Goal: Task Accomplishment & Management: Manage account settings

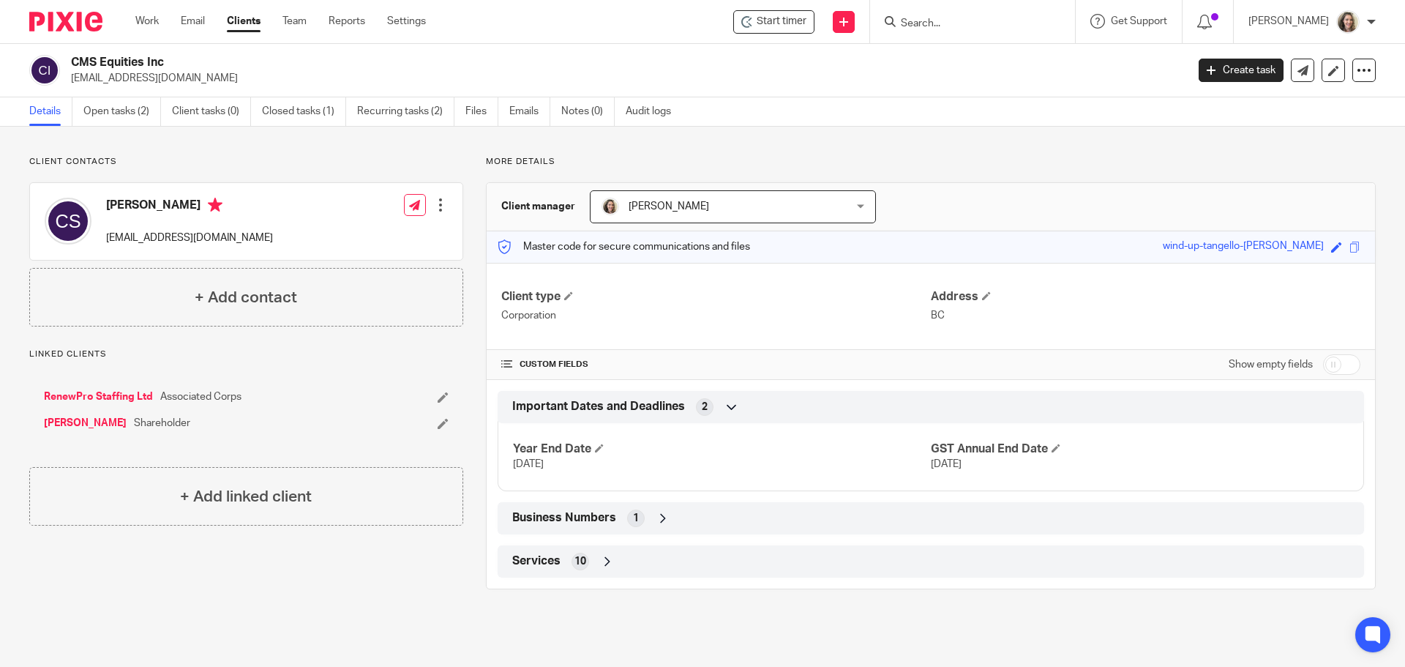
click at [937, 18] on input "Search" at bounding box center [965, 24] width 132 height 13
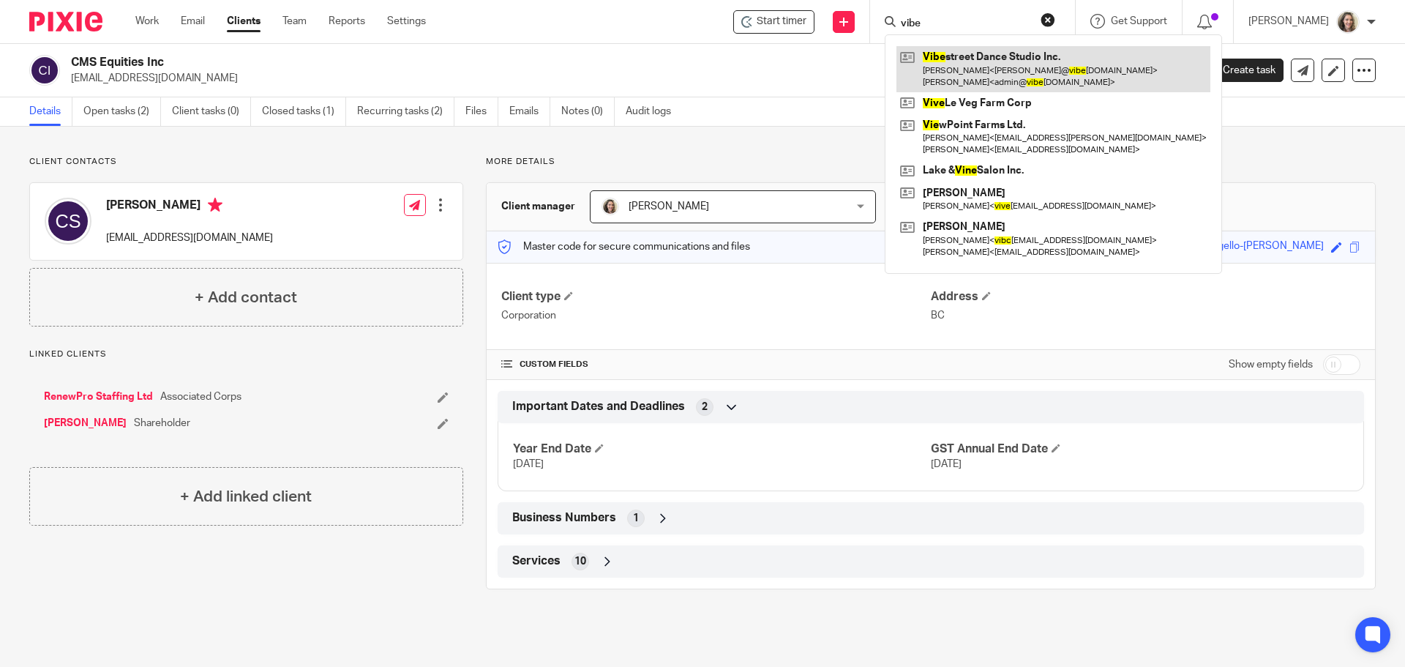
type input "vibe"
click at [989, 65] on link at bounding box center [1054, 68] width 314 height 45
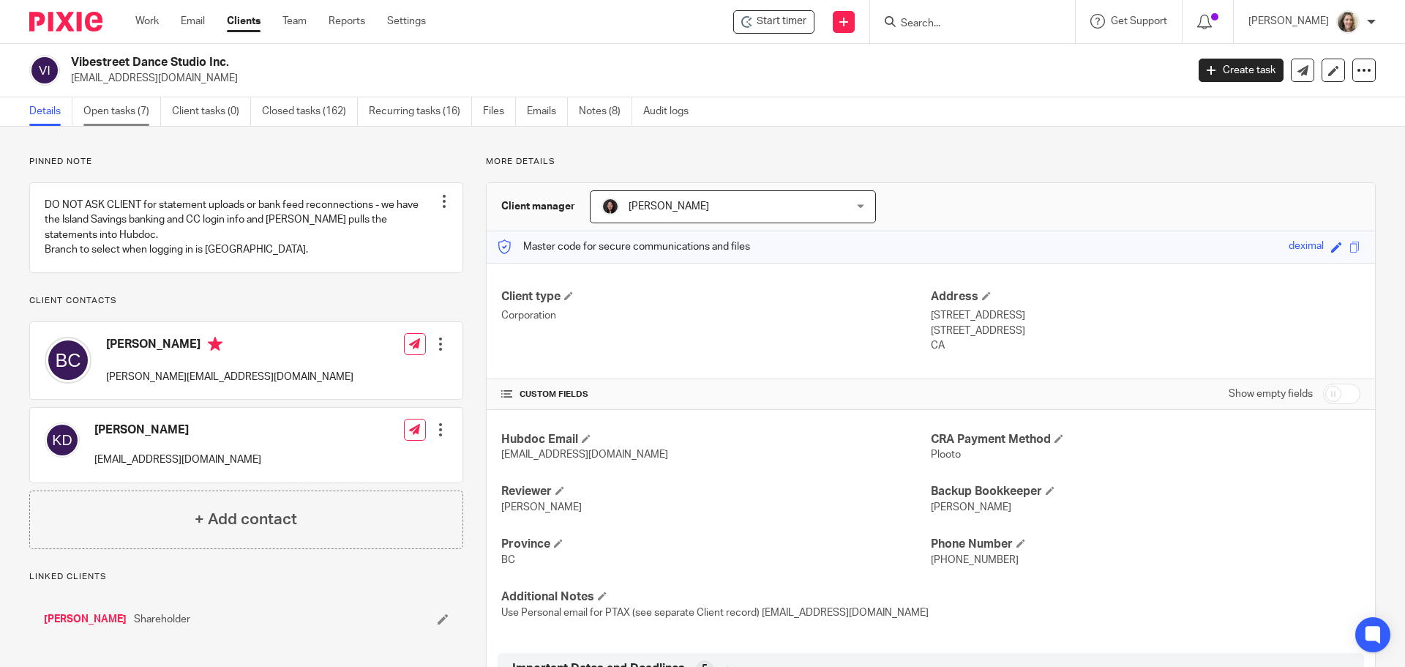
click at [119, 112] on link "Open tasks (7)" at bounding box center [122, 111] width 78 height 29
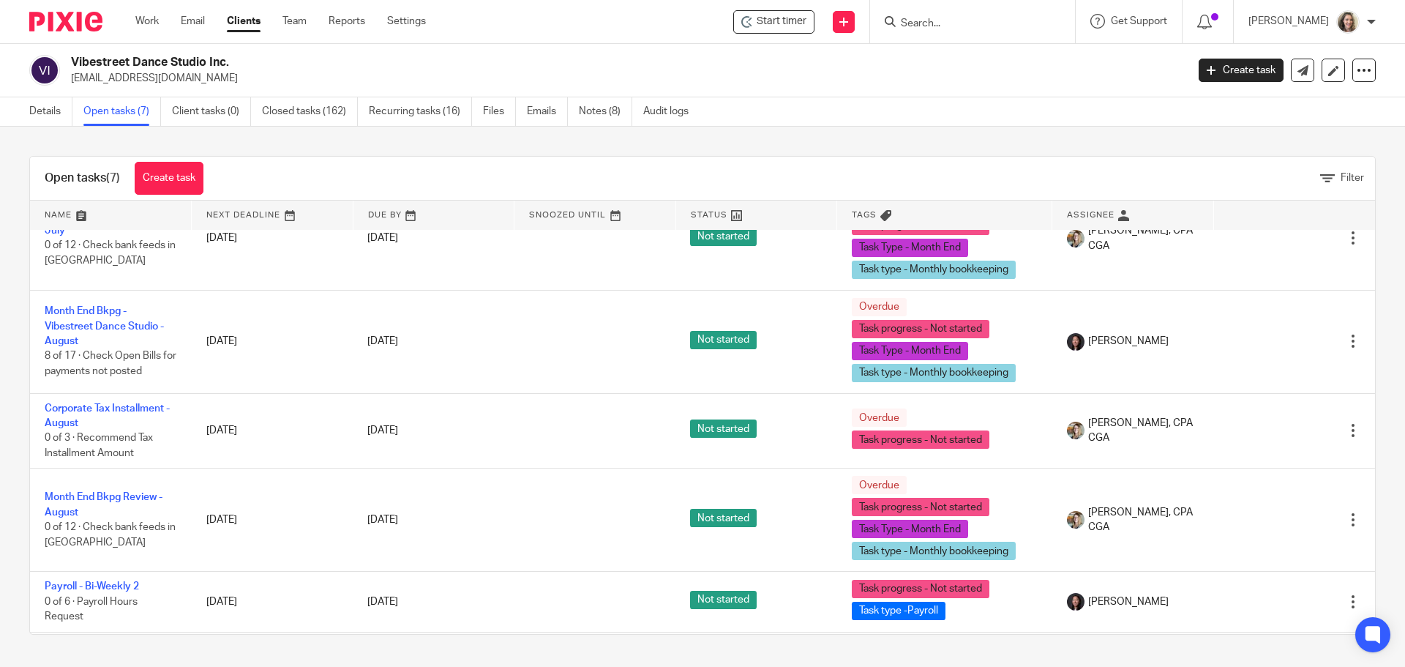
scroll to position [220, 0]
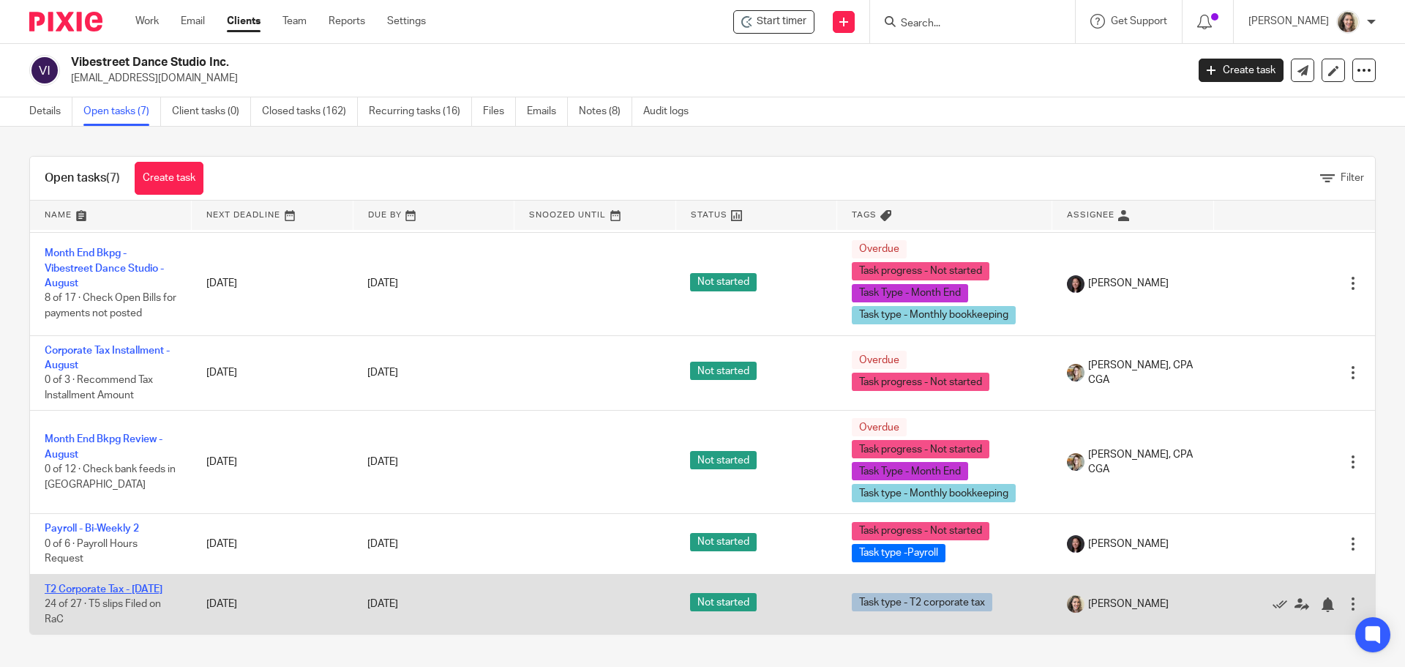
click at [86, 584] on link "T2 Corporate Tax - [DATE]" at bounding box center [104, 589] width 118 height 10
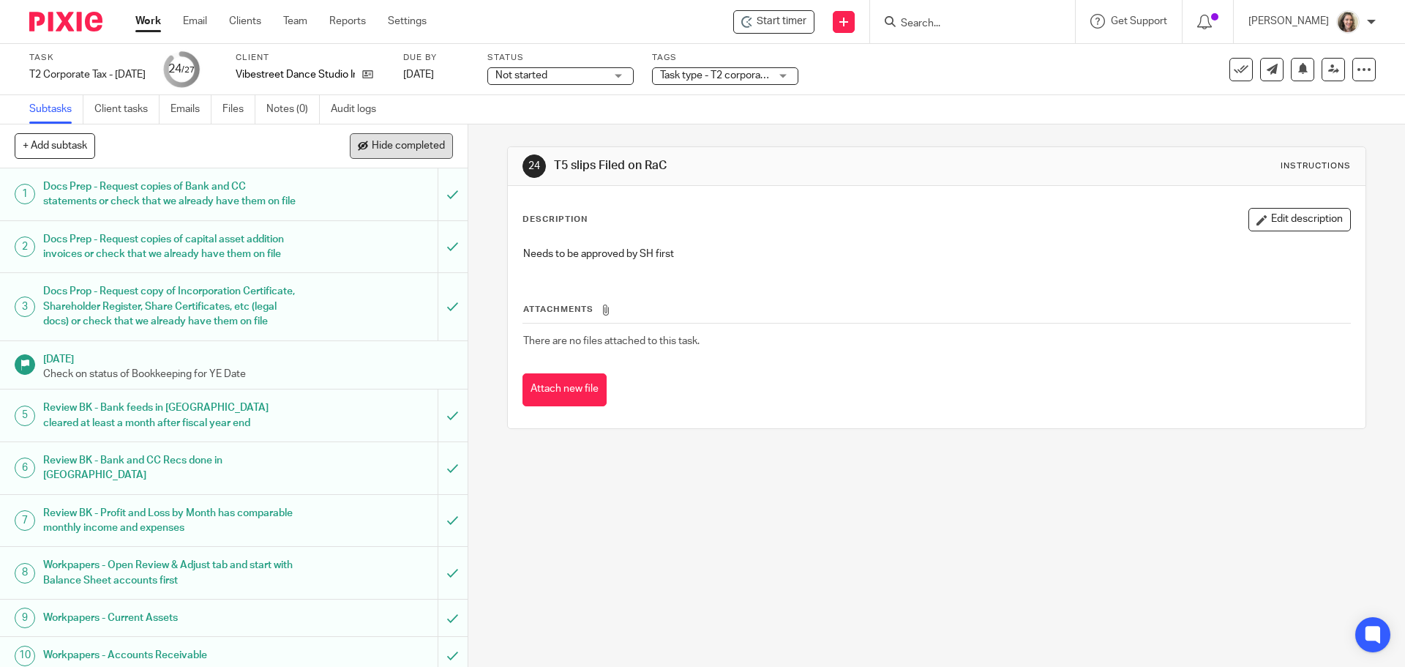
click at [415, 149] on span "Hide completed" at bounding box center [408, 147] width 73 height 12
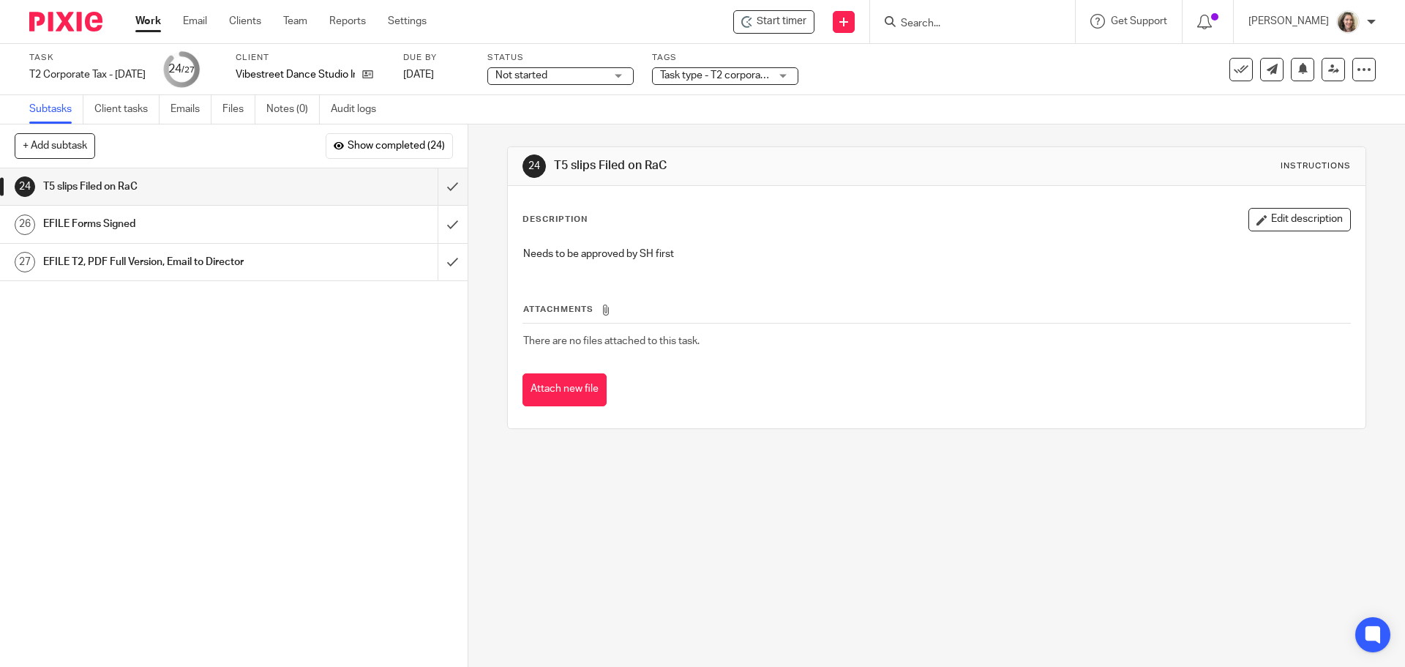
click at [840, 521] on div "24 T5 slips Filed on RaC Instructions Description Edit description Needs to be …" at bounding box center [936, 395] width 937 height 542
click at [807, 17] on span "Start timer" at bounding box center [782, 21] width 50 height 15
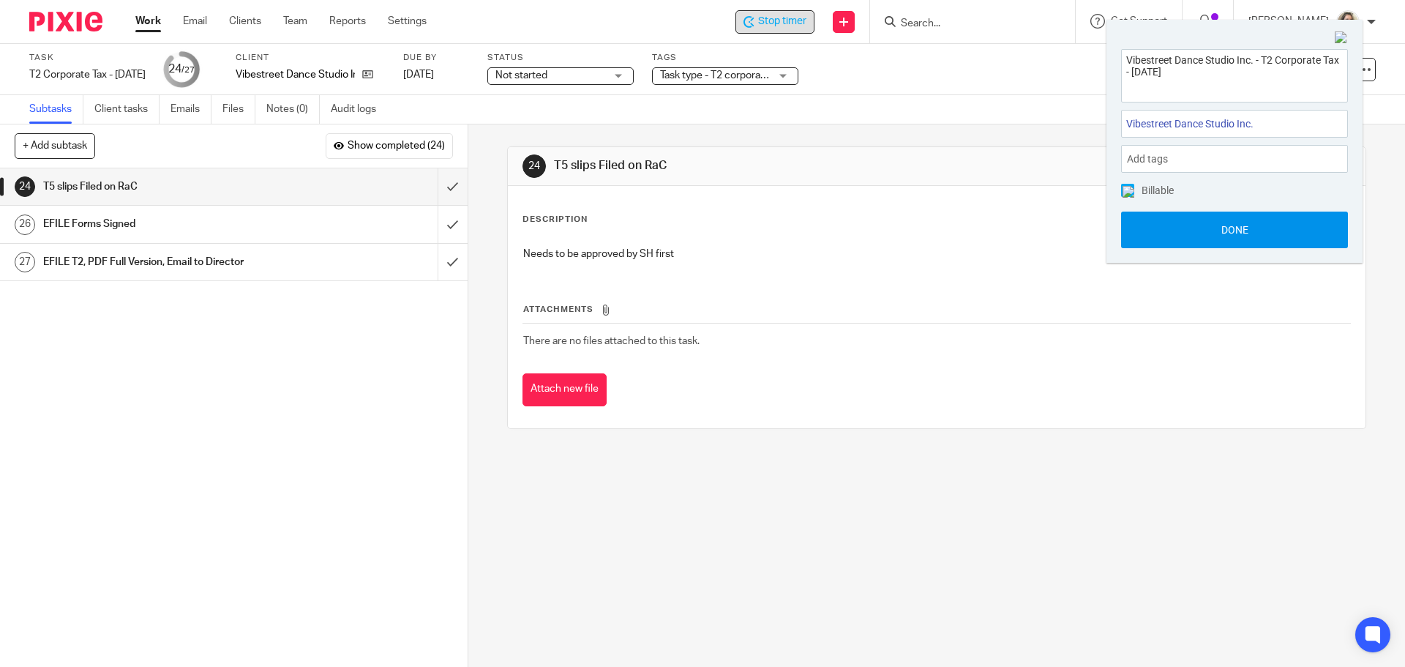
click at [1244, 236] on button "Done" at bounding box center [1234, 230] width 227 height 37
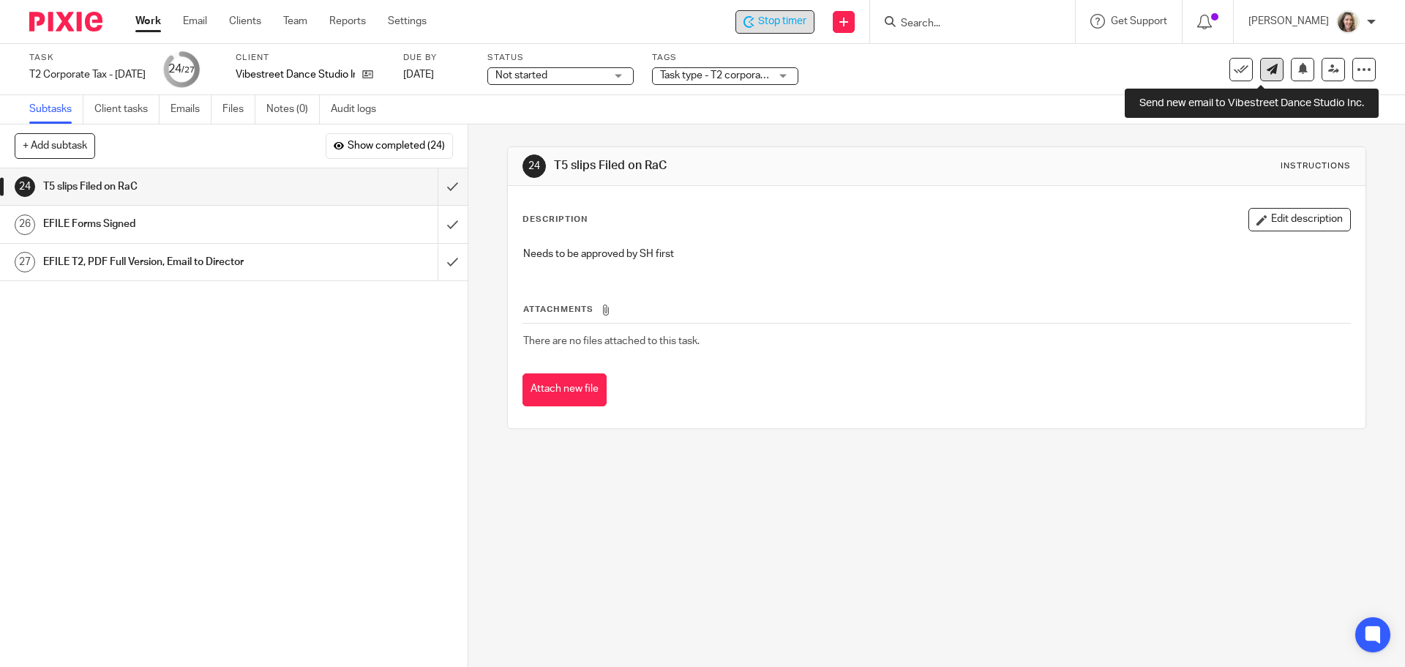
click at [1268, 66] on link at bounding box center [1271, 69] width 23 height 23
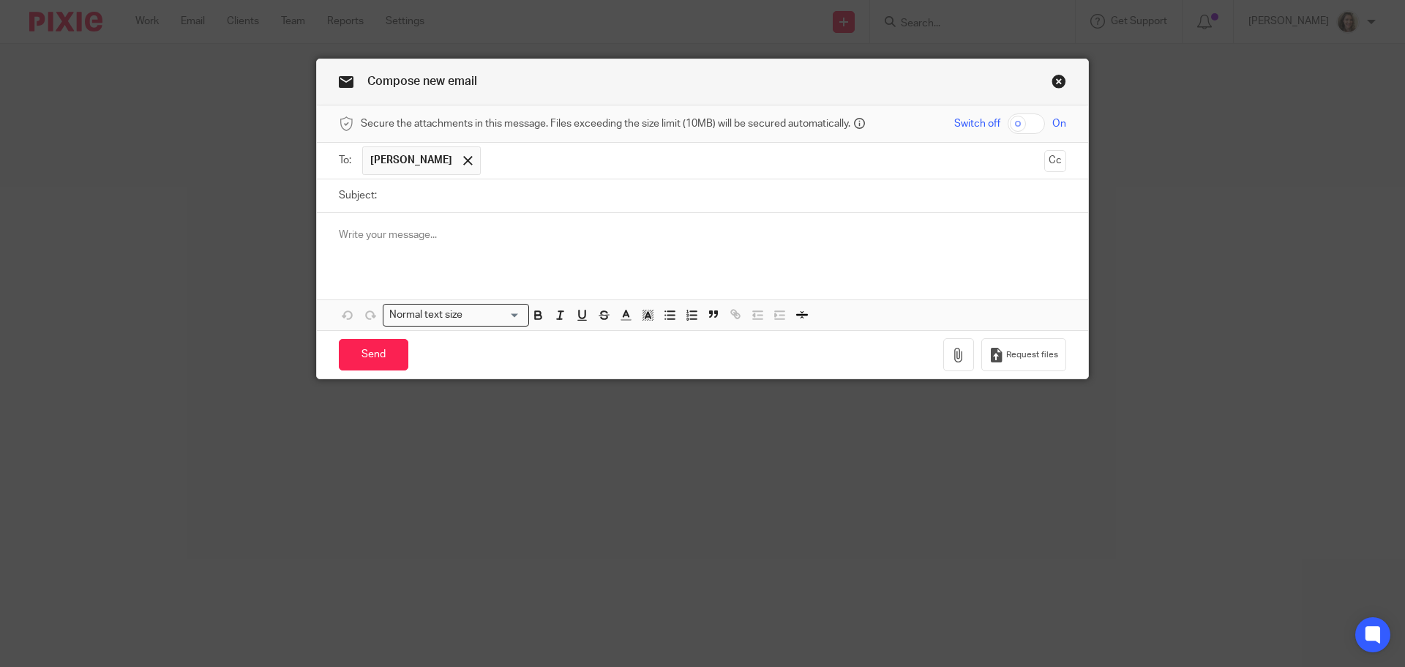
click at [608, 201] on input "Subject:" at bounding box center [725, 195] width 682 height 33
type input "T2 EFILE Confirmation"
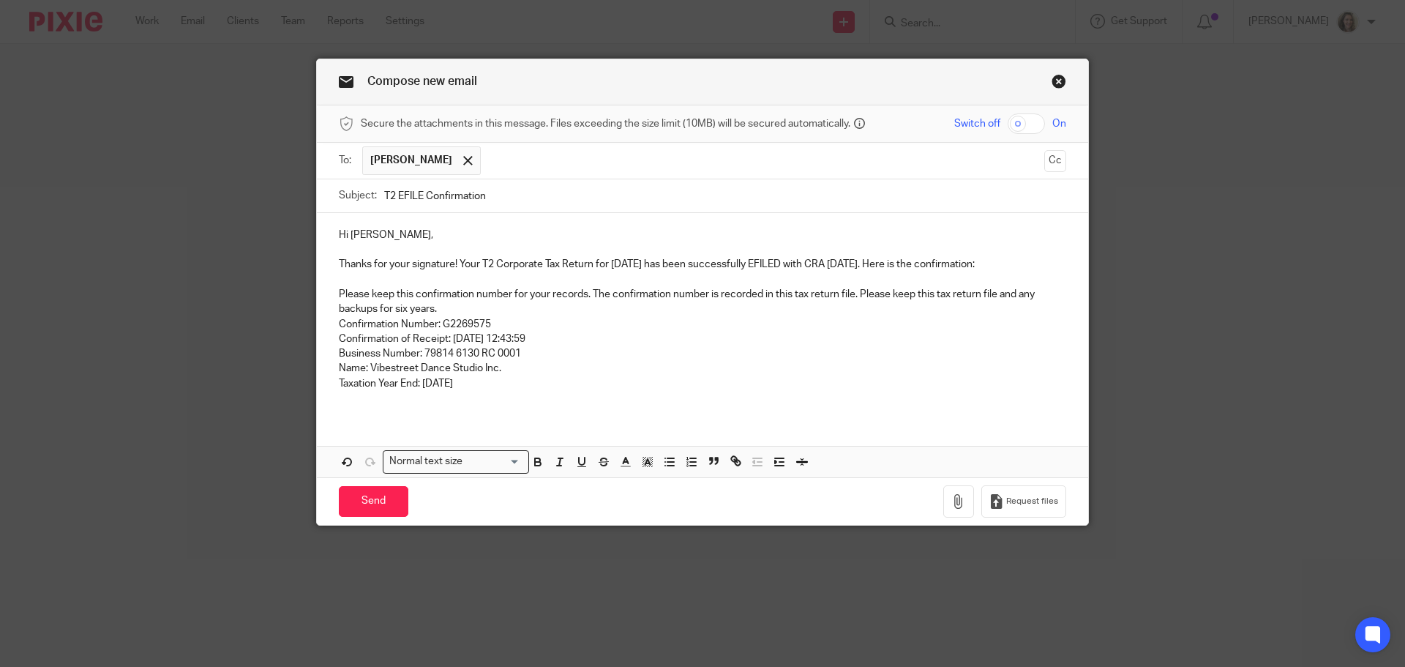
drag, startPoint x: 498, startPoint y: 381, endPoint x: 288, endPoint y: 301, distance: 224.0
click at [288, 301] on div "Compose new email Secure the attachments in this message. Files exceeding the s…" at bounding box center [702, 333] width 1405 height 667
click at [716, 463] on icon "button" at bounding box center [717, 462] width 2 height 4
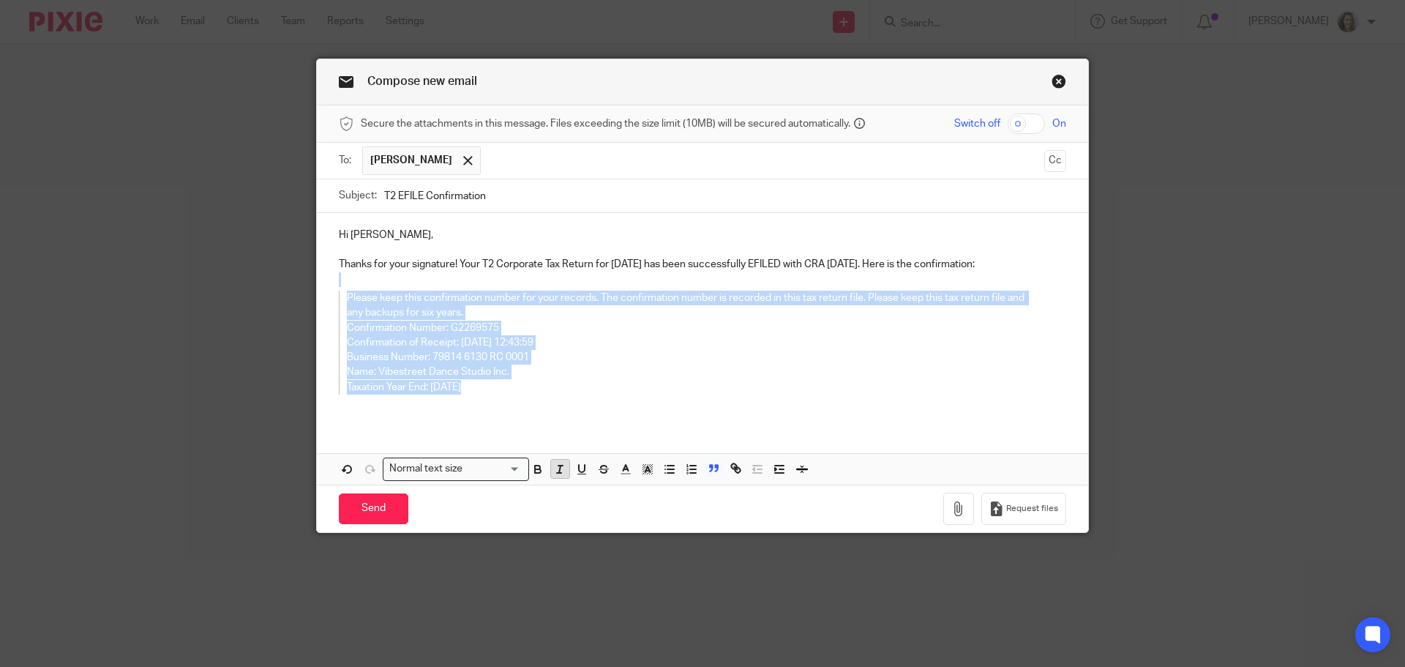
click at [560, 471] on icon "button" at bounding box center [559, 469] width 13 height 13
click at [502, 304] on p "Please keep this confirmation number for your records. The confirmation number …" at bounding box center [692, 306] width 690 height 30
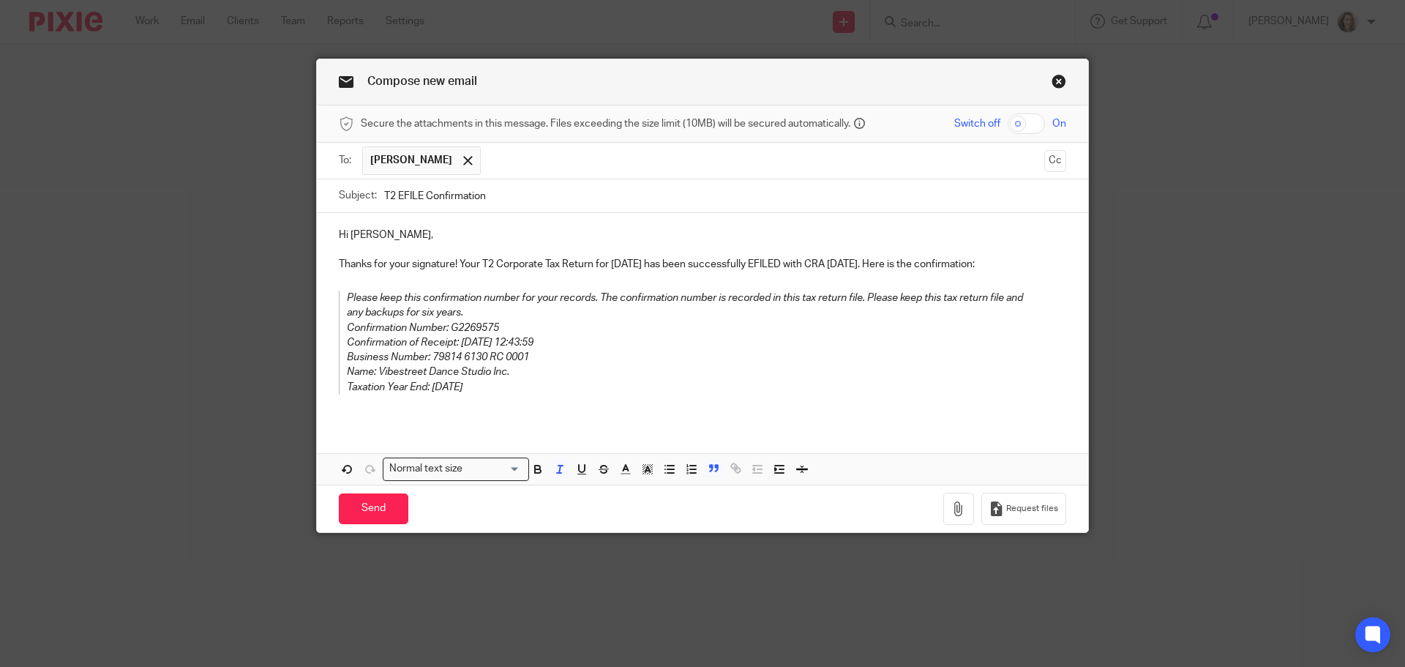
click at [504, 313] on p "Please keep this confirmation number for your records. The confirmation number …" at bounding box center [692, 306] width 690 height 30
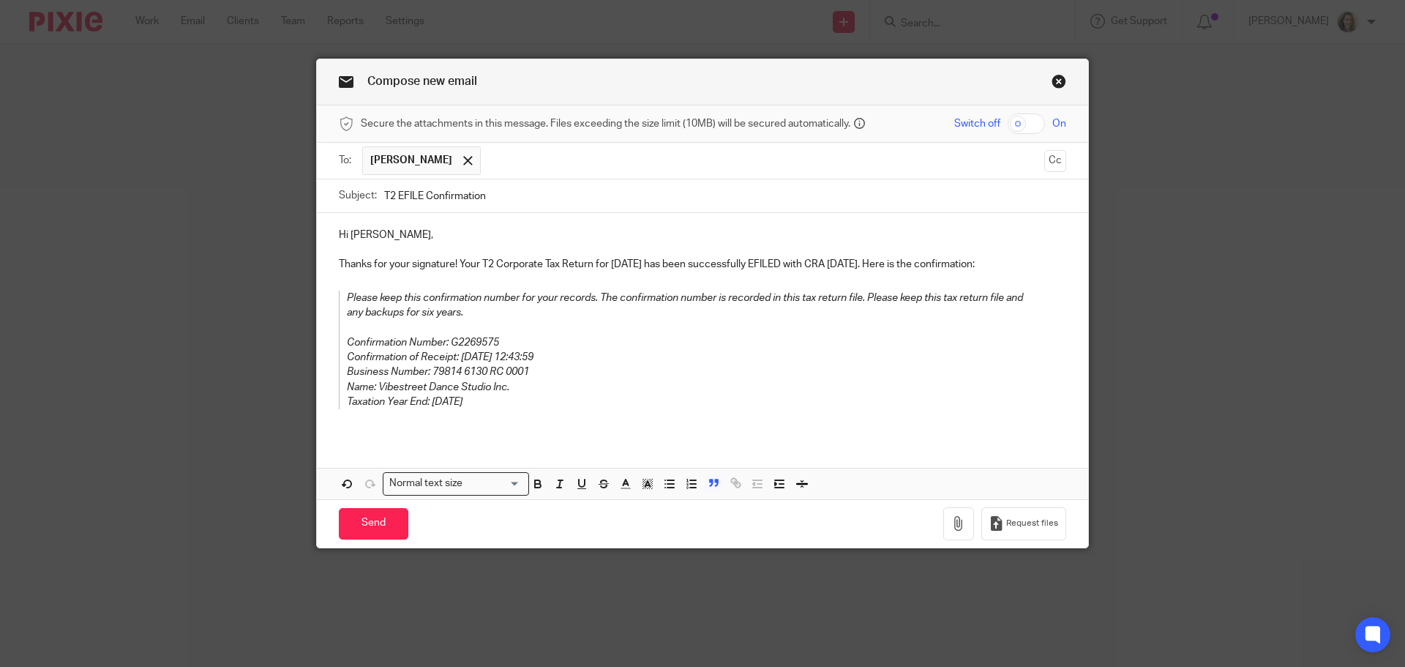
click at [591, 359] on p "Confirmation of Receipt: 2025-09-22 12:43:59" at bounding box center [692, 357] width 690 height 15
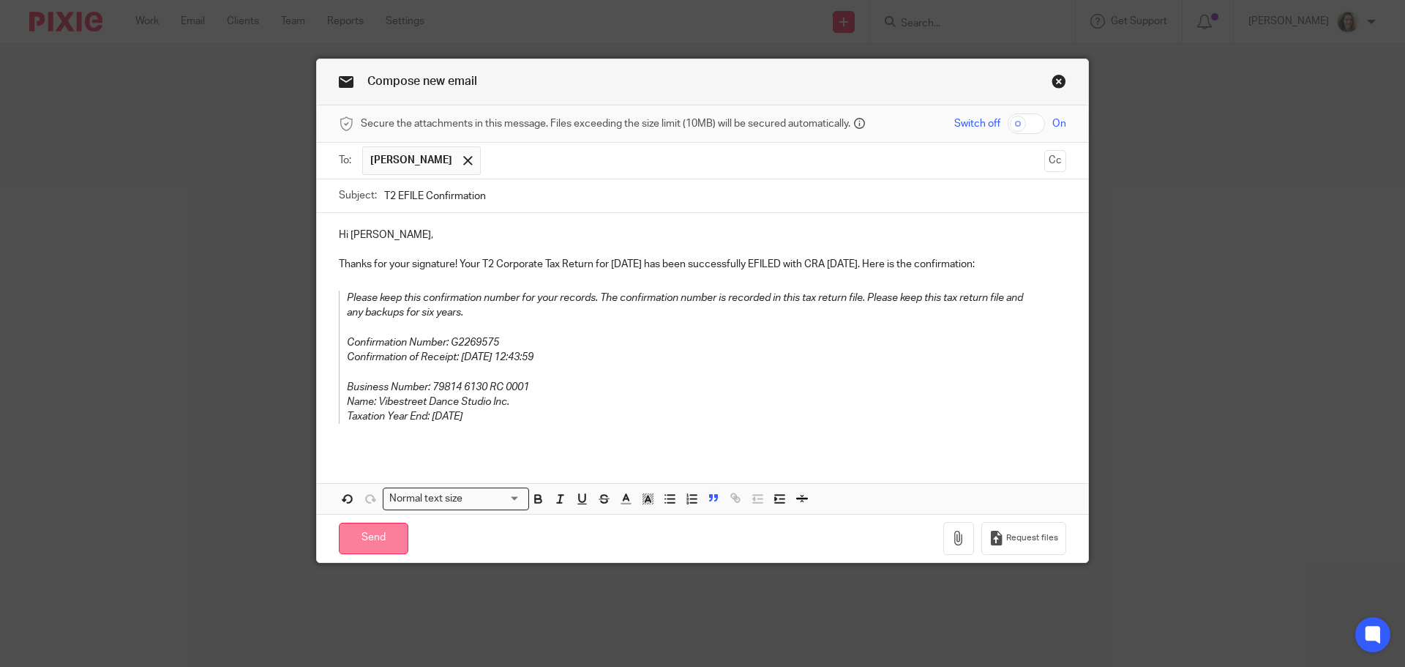
click at [363, 539] on input "Send" at bounding box center [374, 538] width 70 height 31
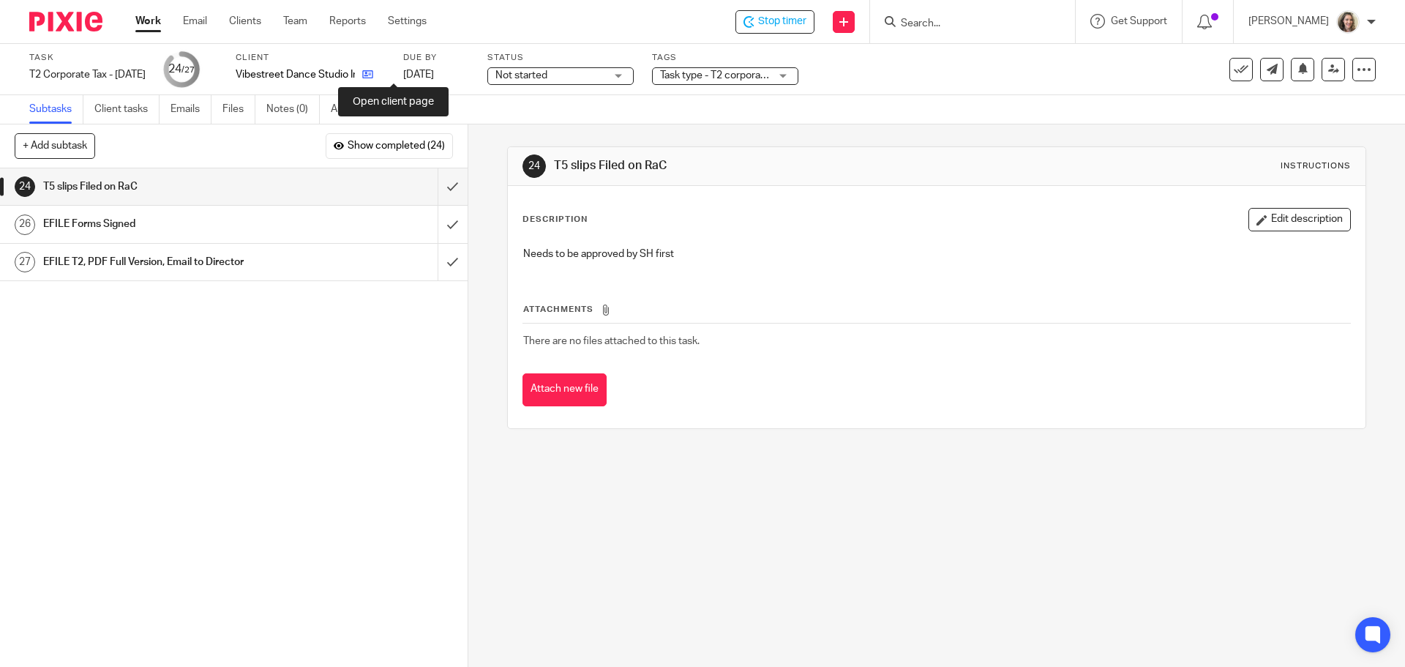
click at [373, 73] on icon at bounding box center [367, 74] width 11 height 11
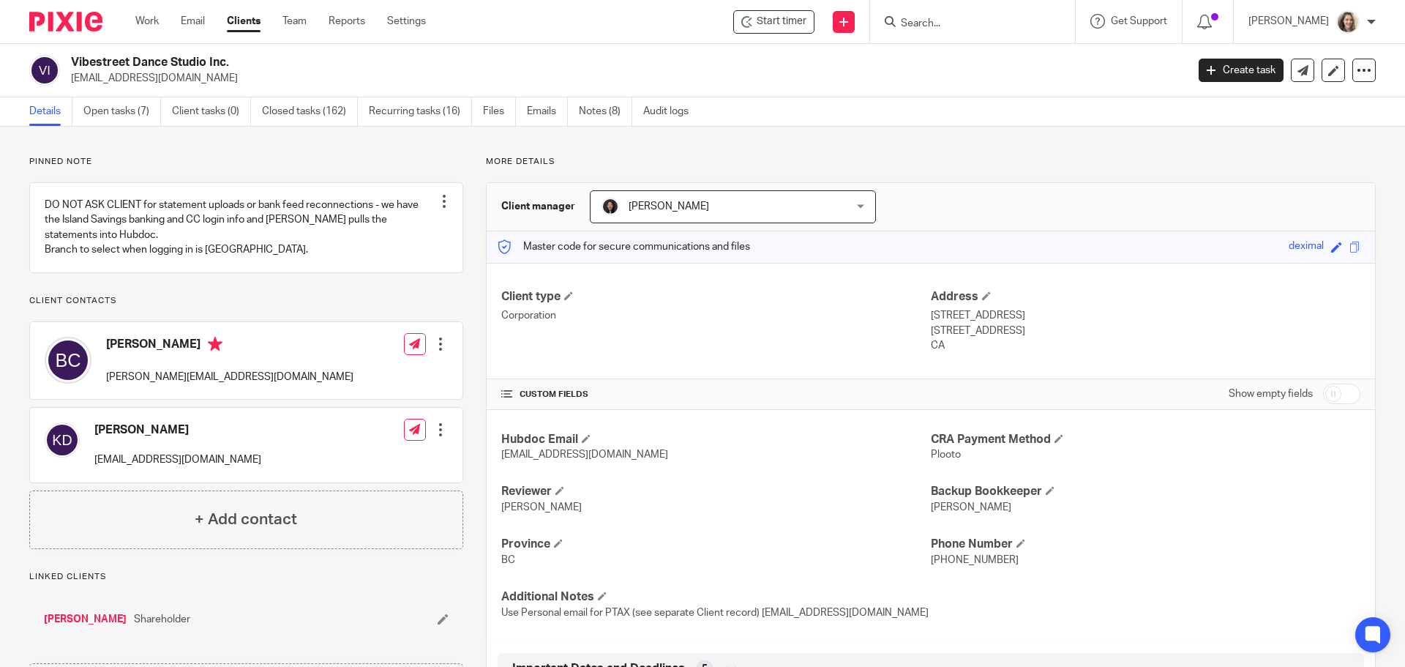
click at [108, 626] on link "[PERSON_NAME]" at bounding box center [85, 619] width 83 height 15
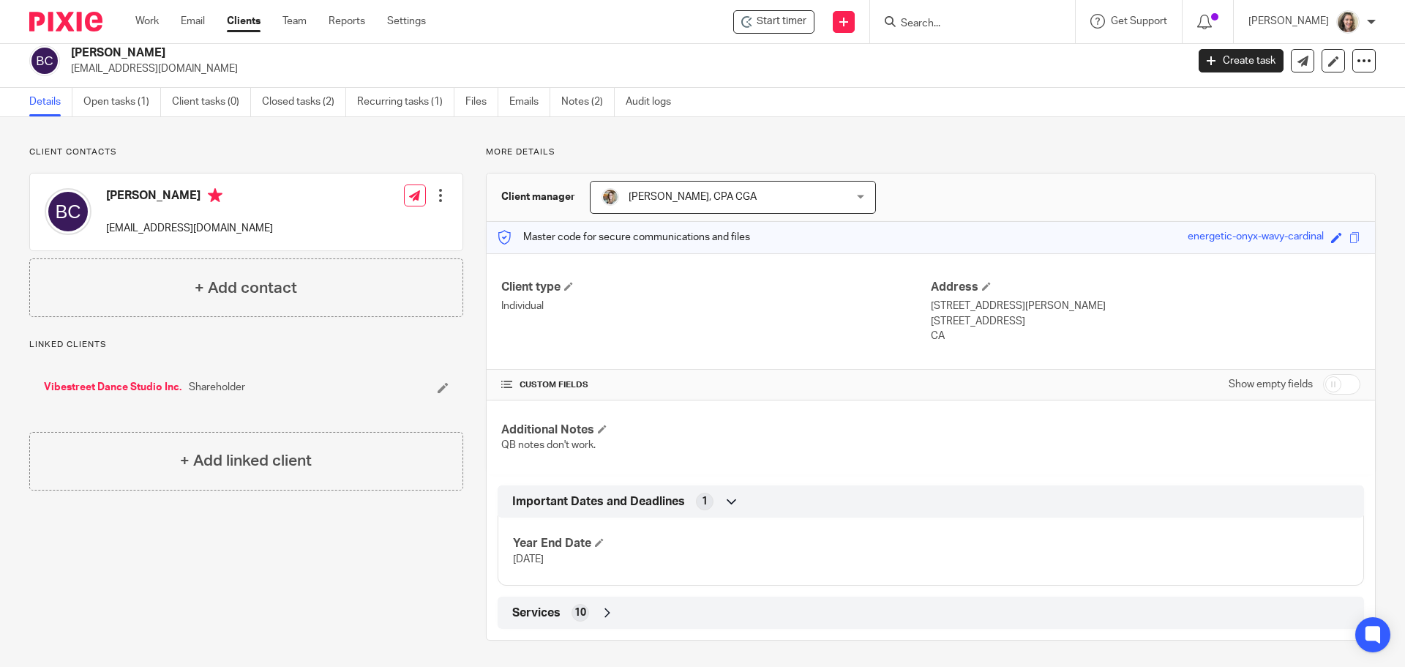
scroll to position [12, 0]
drag, startPoint x: 923, startPoint y: 302, endPoint x: 1009, endPoint y: 307, distance: 85.8
click at [1009, 307] on p "928 Wilmer Street" at bounding box center [1146, 303] width 430 height 15
copy p "928 Wilmer Street"
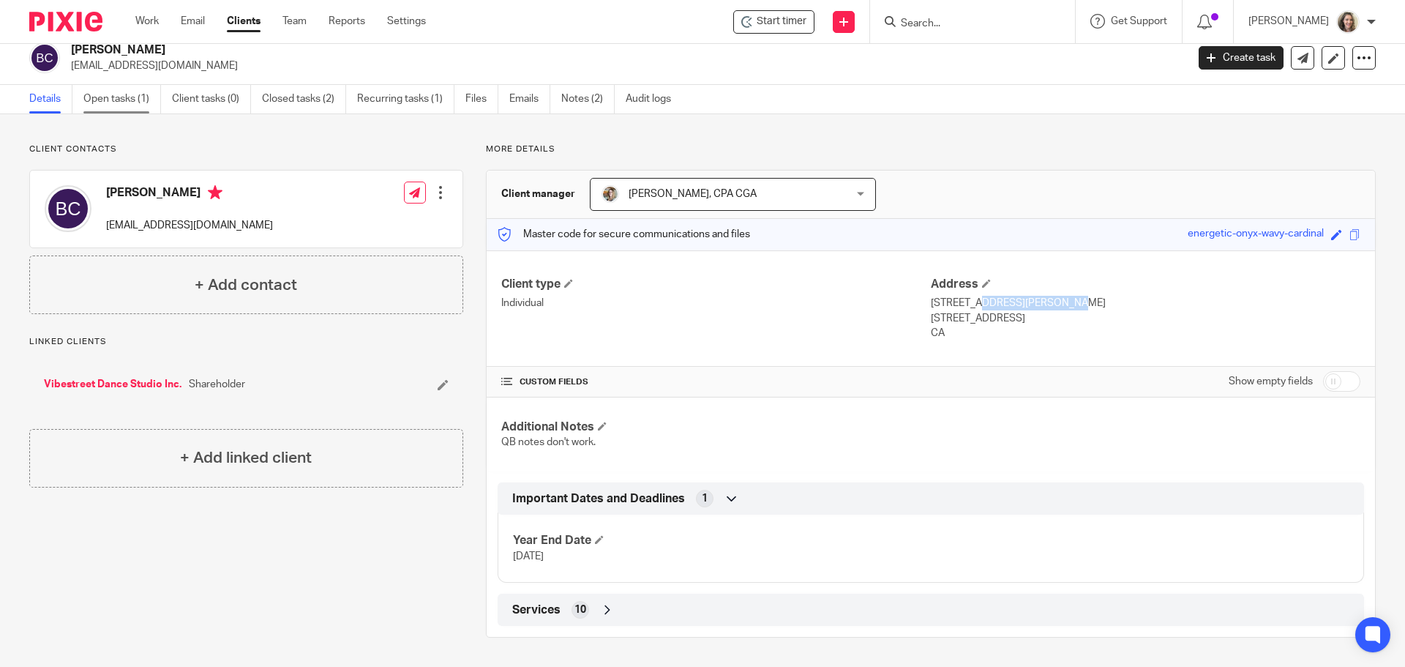
click at [119, 97] on link "Open tasks (1)" at bounding box center [122, 99] width 78 height 29
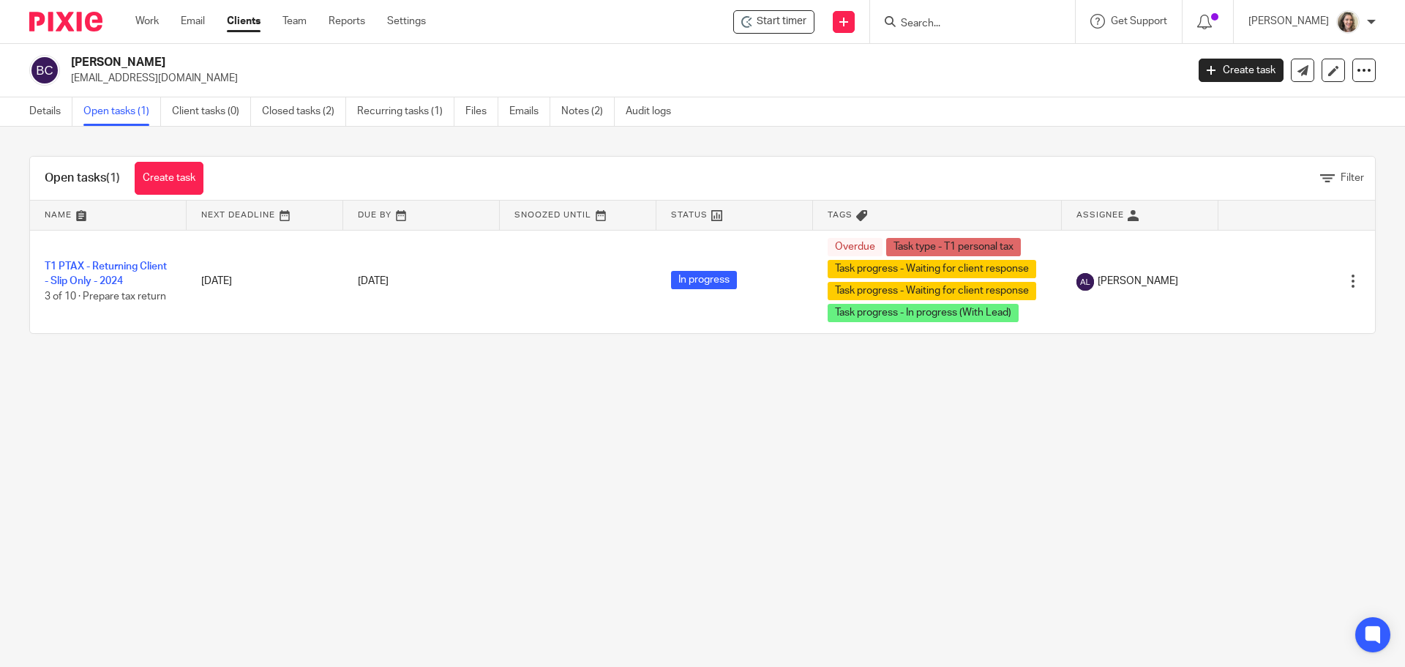
click at [954, 25] on input "Search" at bounding box center [965, 24] width 132 height 13
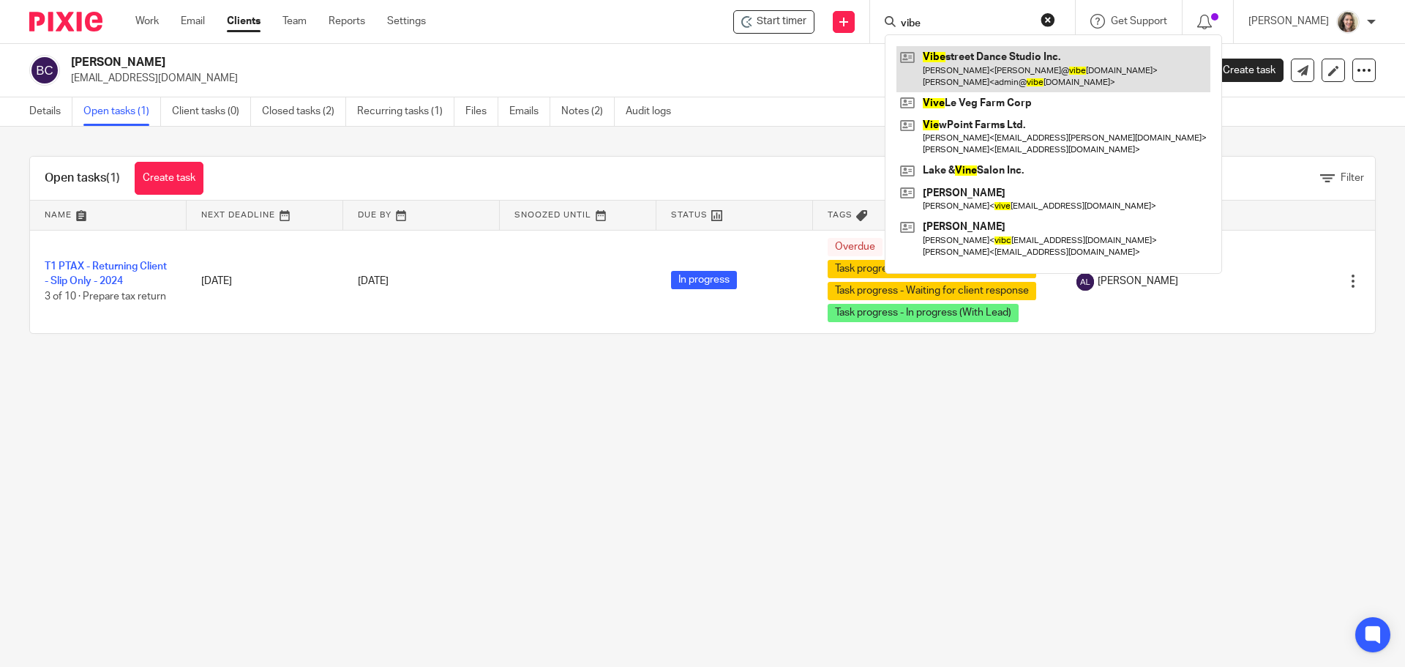
type input "vibe"
click at [987, 61] on link at bounding box center [1054, 68] width 314 height 45
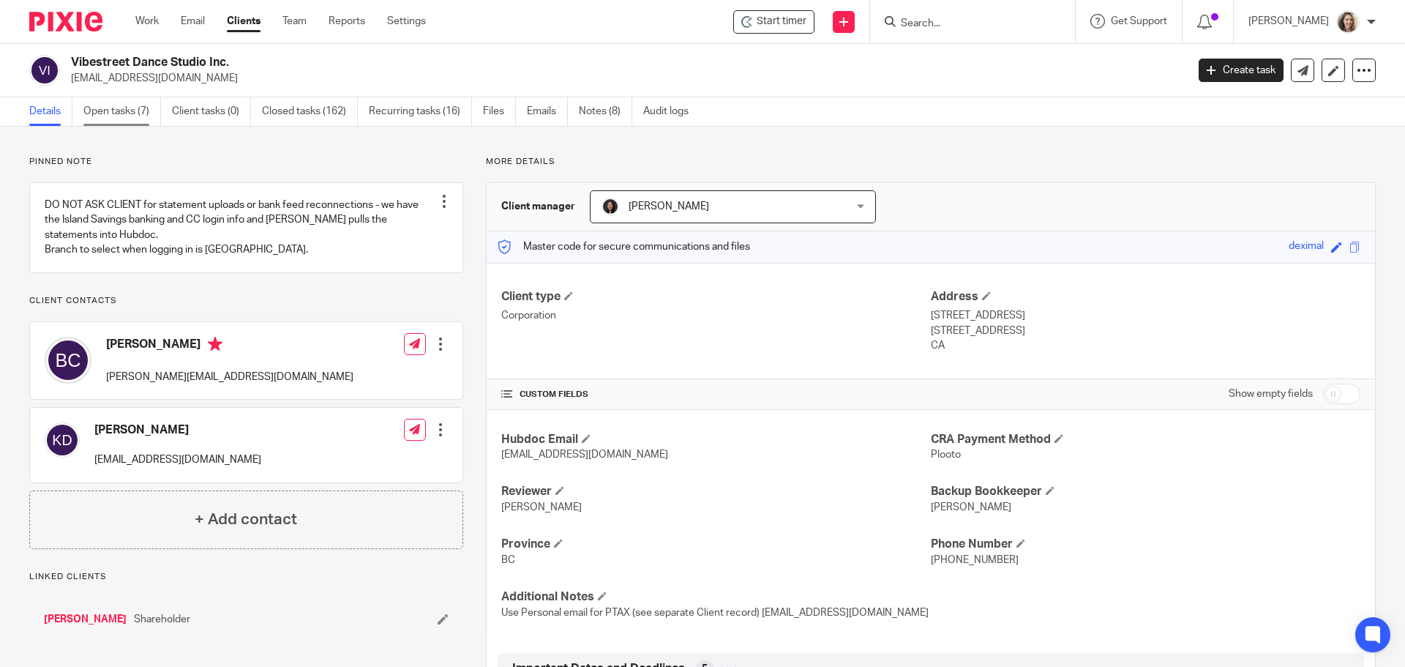
click at [97, 108] on link "Open tasks (7)" at bounding box center [122, 111] width 78 height 29
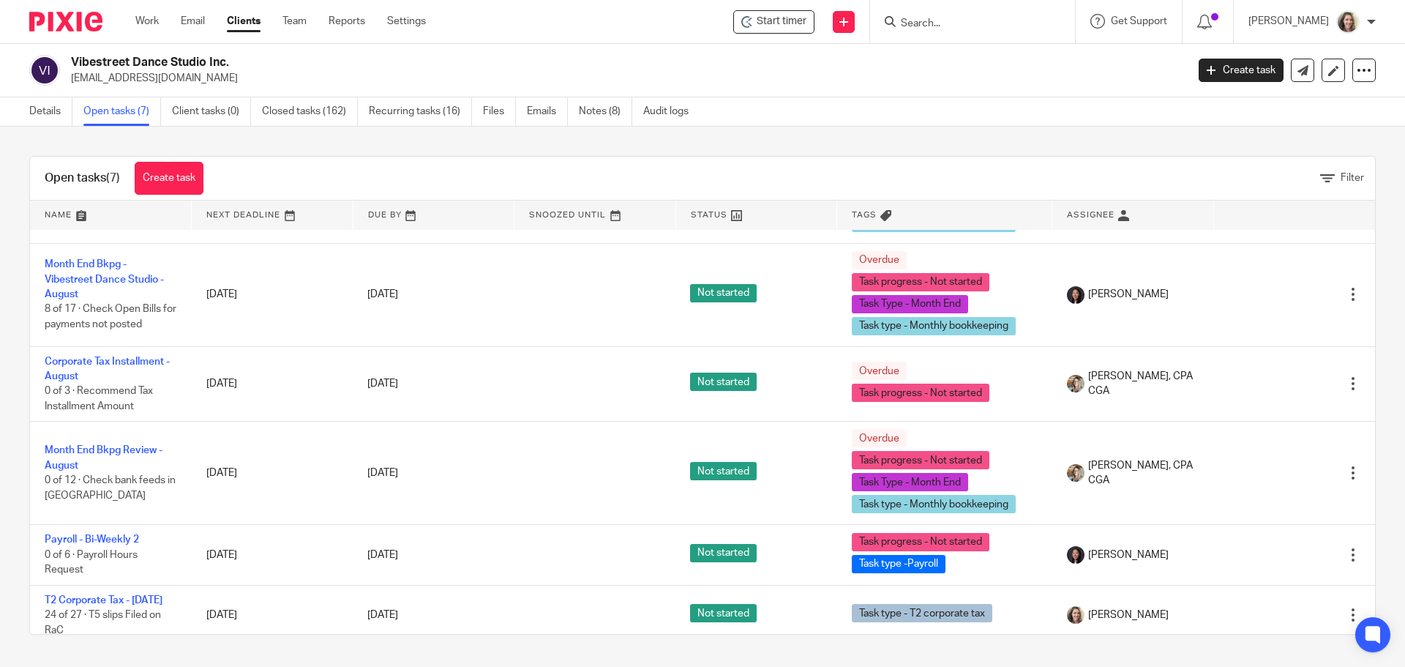
scroll to position [220, 0]
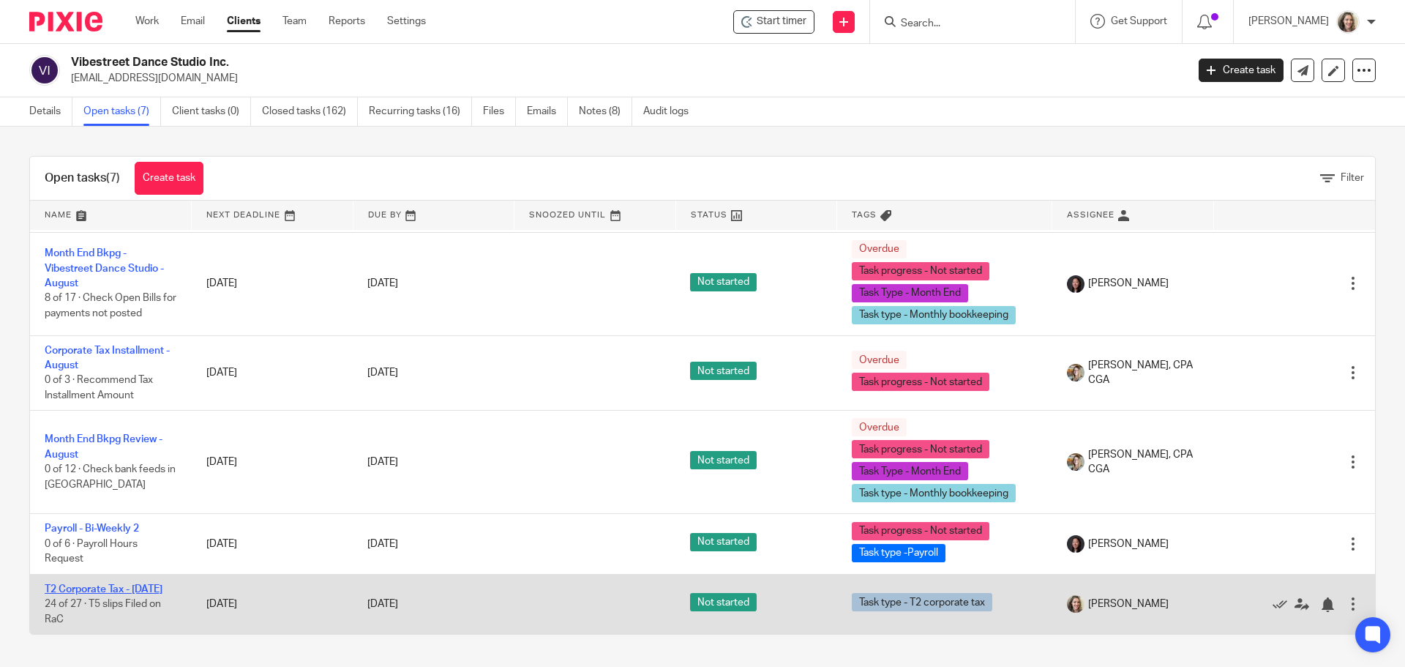
click at [110, 584] on link "T2 Corporate Tax - March 2025" at bounding box center [104, 589] width 118 height 10
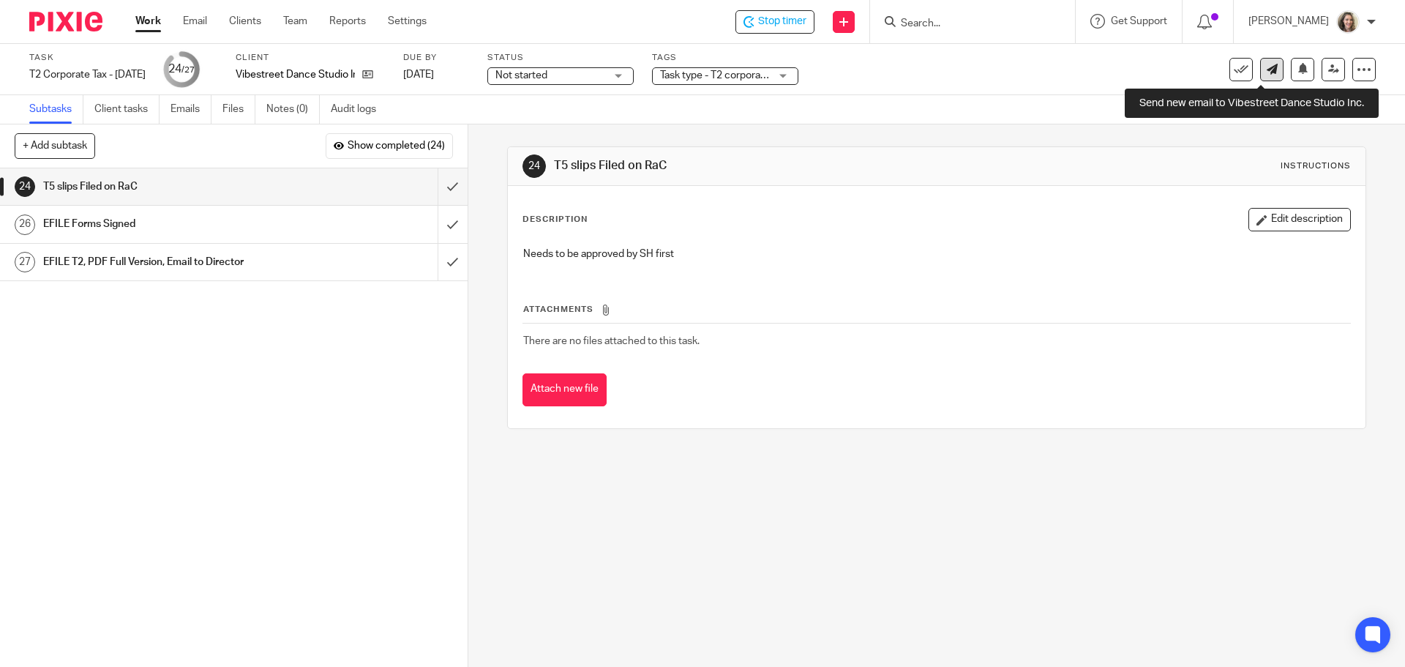
click at [1267, 70] on icon at bounding box center [1272, 69] width 11 height 11
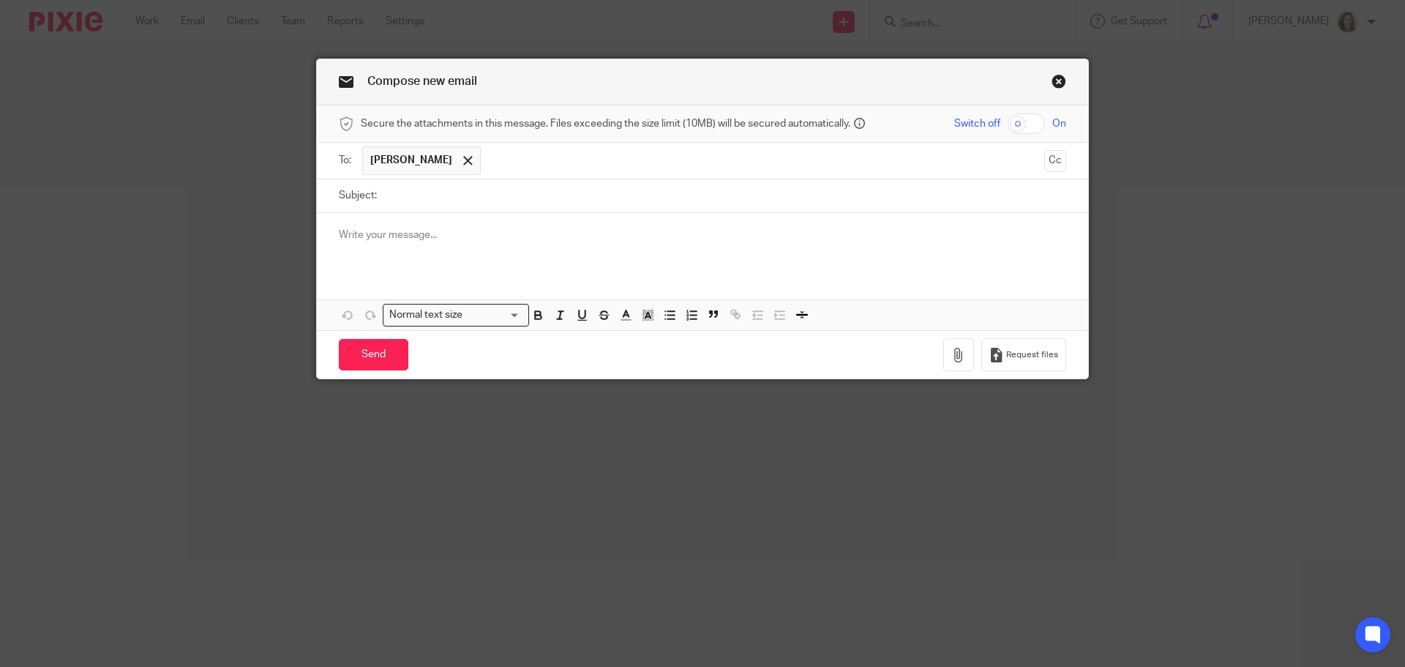
click at [509, 199] on input "Subject:" at bounding box center [725, 195] width 682 height 33
type input "T5 Slip Filed - 2025"
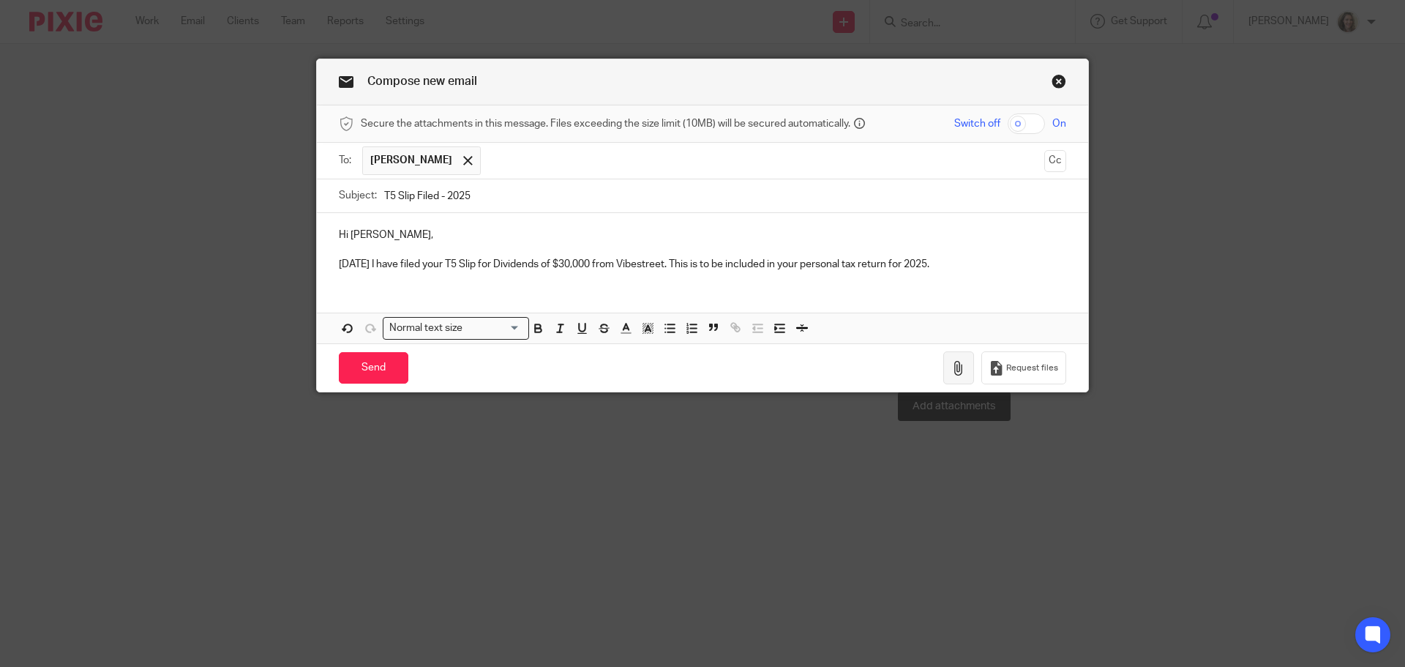
click at [958, 371] on icon "button" at bounding box center [958, 368] width 15 height 15
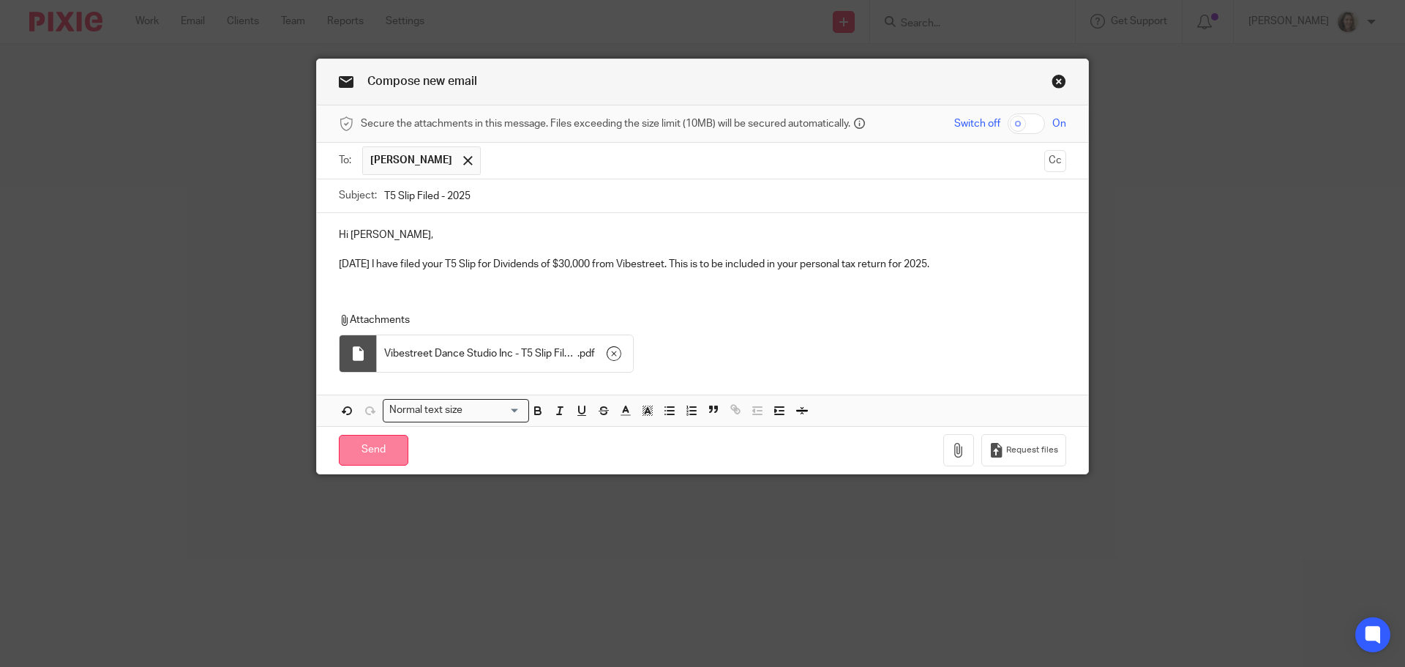
click at [357, 447] on input "Send" at bounding box center [374, 450] width 70 height 31
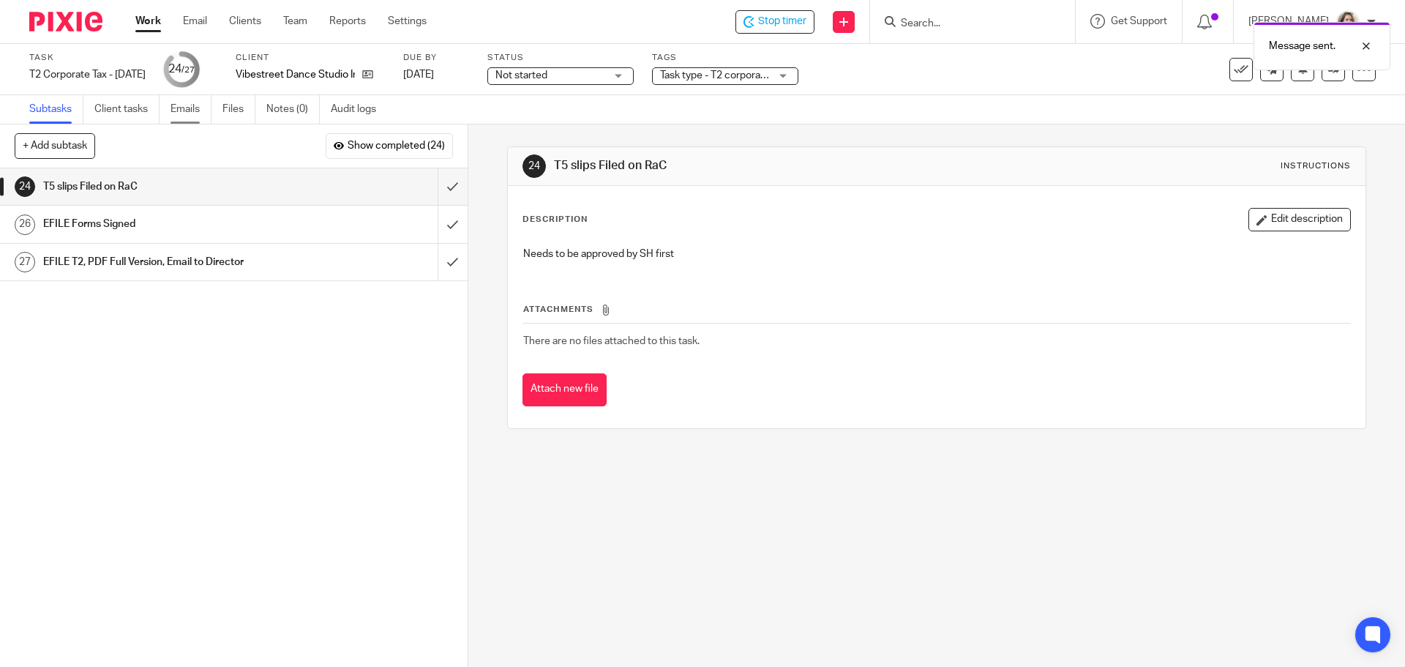
click at [192, 106] on link "Emails" at bounding box center [191, 109] width 41 height 29
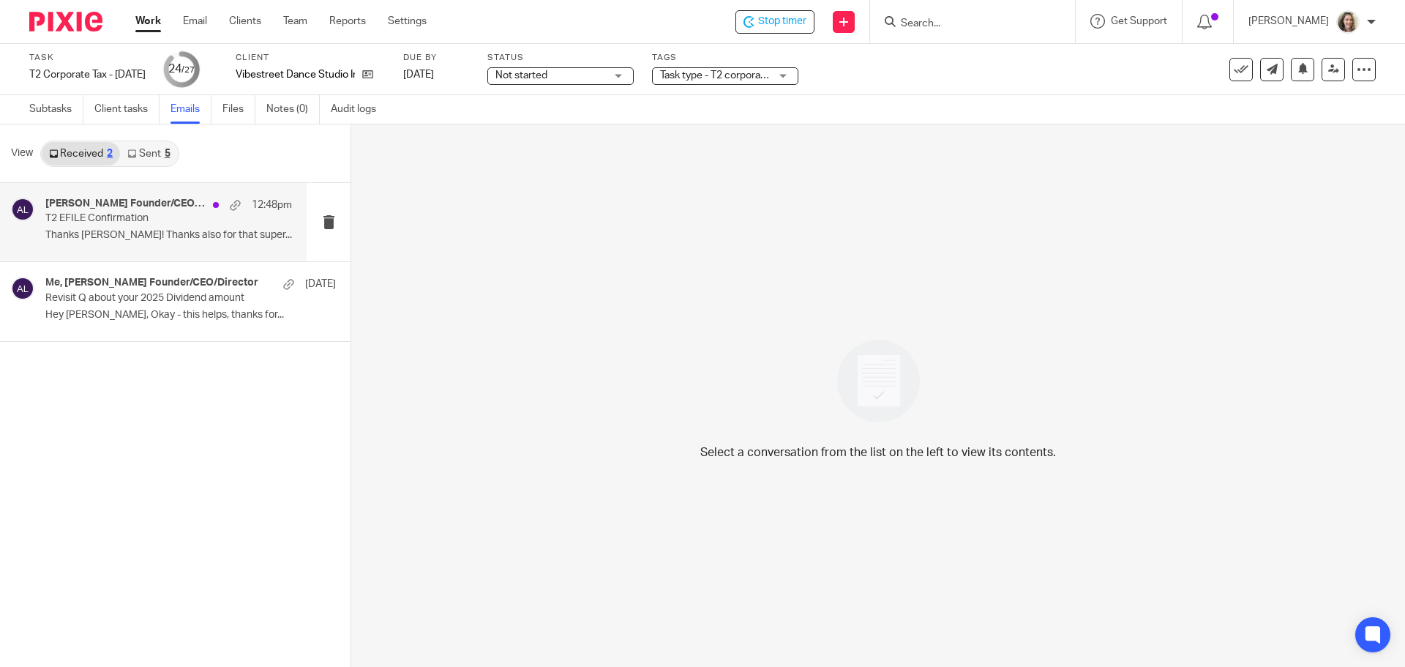
click at [165, 231] on p "Thanks [PERSON_NAME]! Thanks also for that super..." at bounding box center [168, 235] width 247 height 12
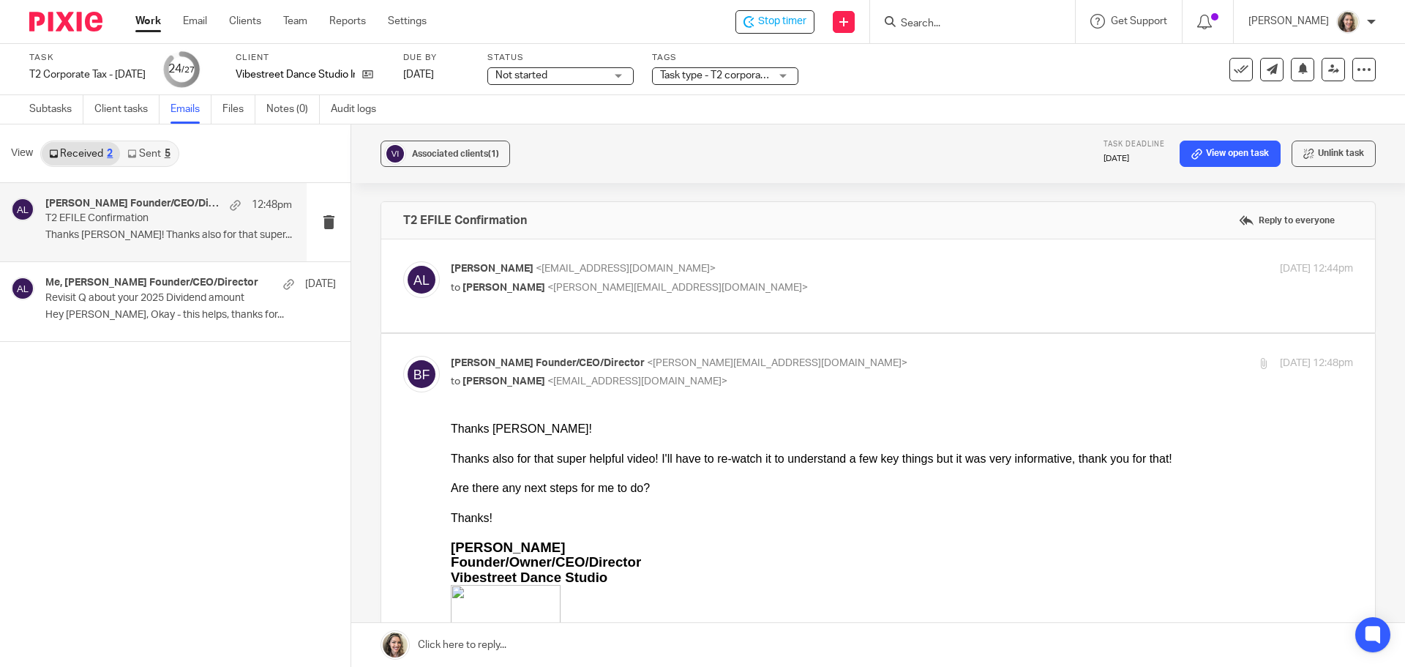
click at [880, 274] on p "Alicia Loewen <info@deximal.ca>" at bounding box center [752, 268] width 602 height 15
checkbox input "true"
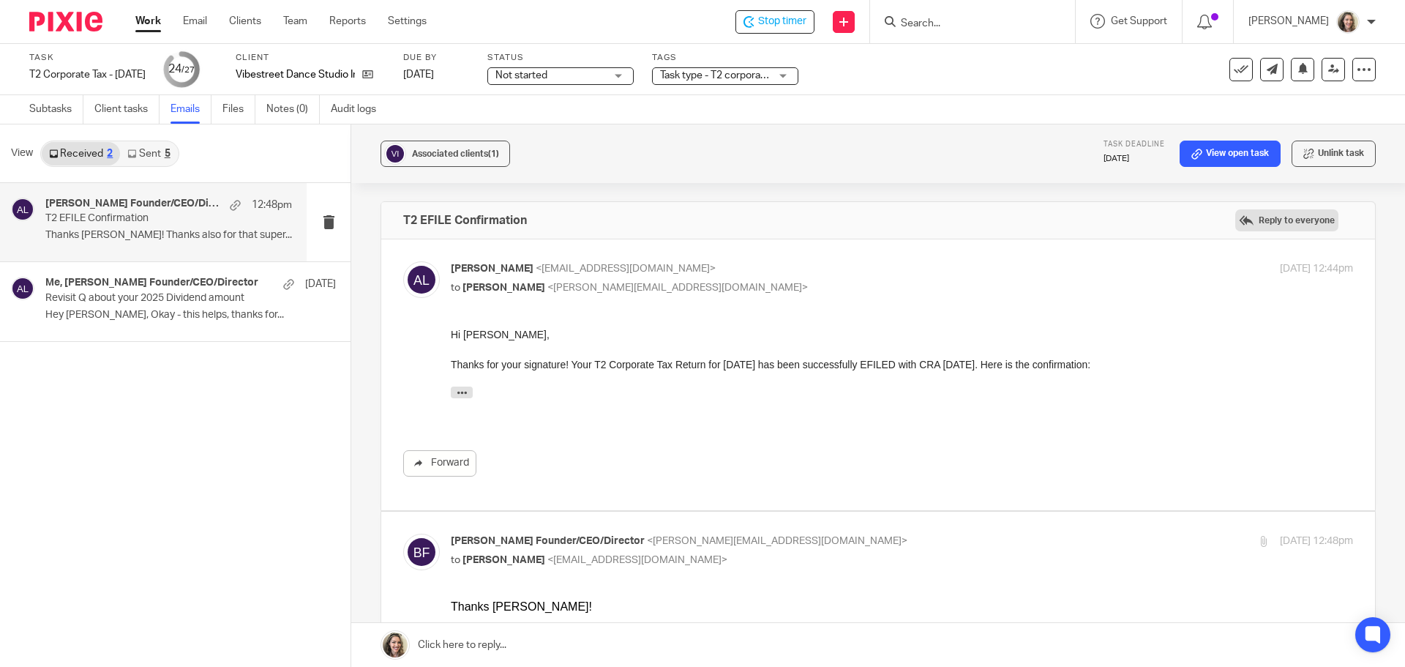
click at [1279, 215] on label "Reply to everyone" at bounding box center [1286, 220] width 103 height 22
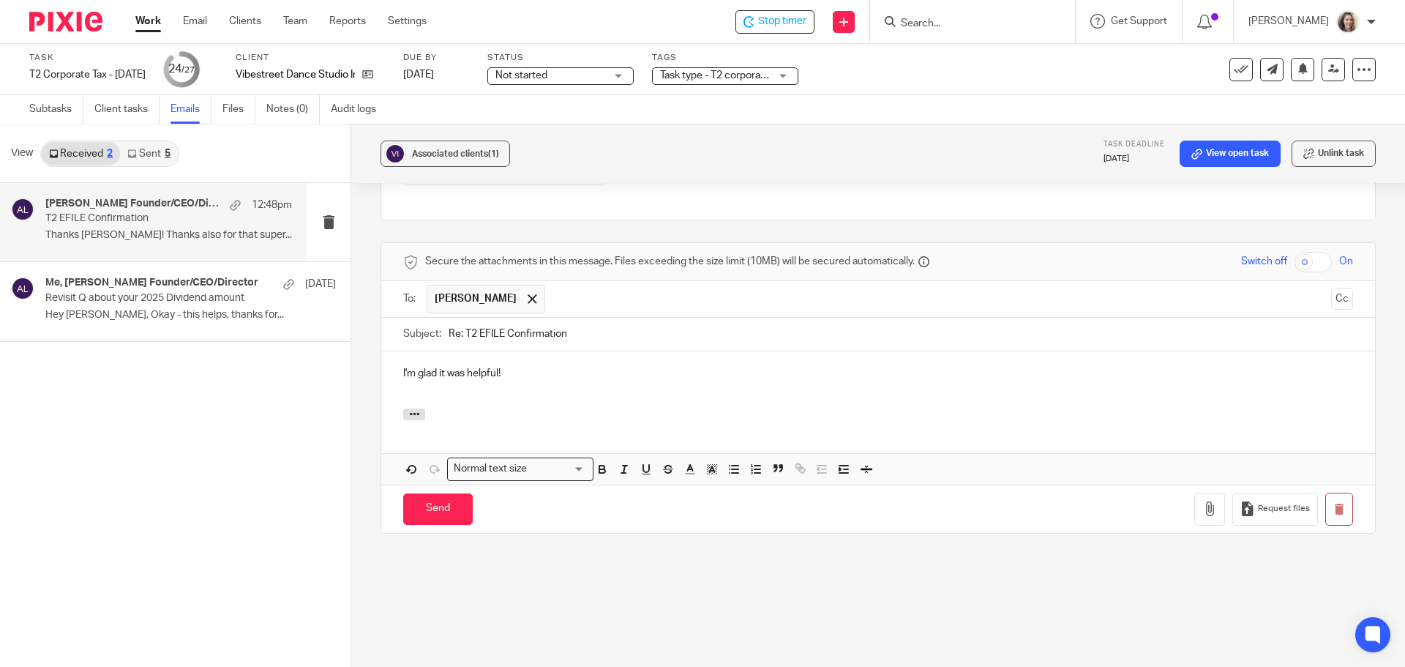
click at [152, 151] on link "Sent 5" at bounding box center [148, 153] width 57 height 23
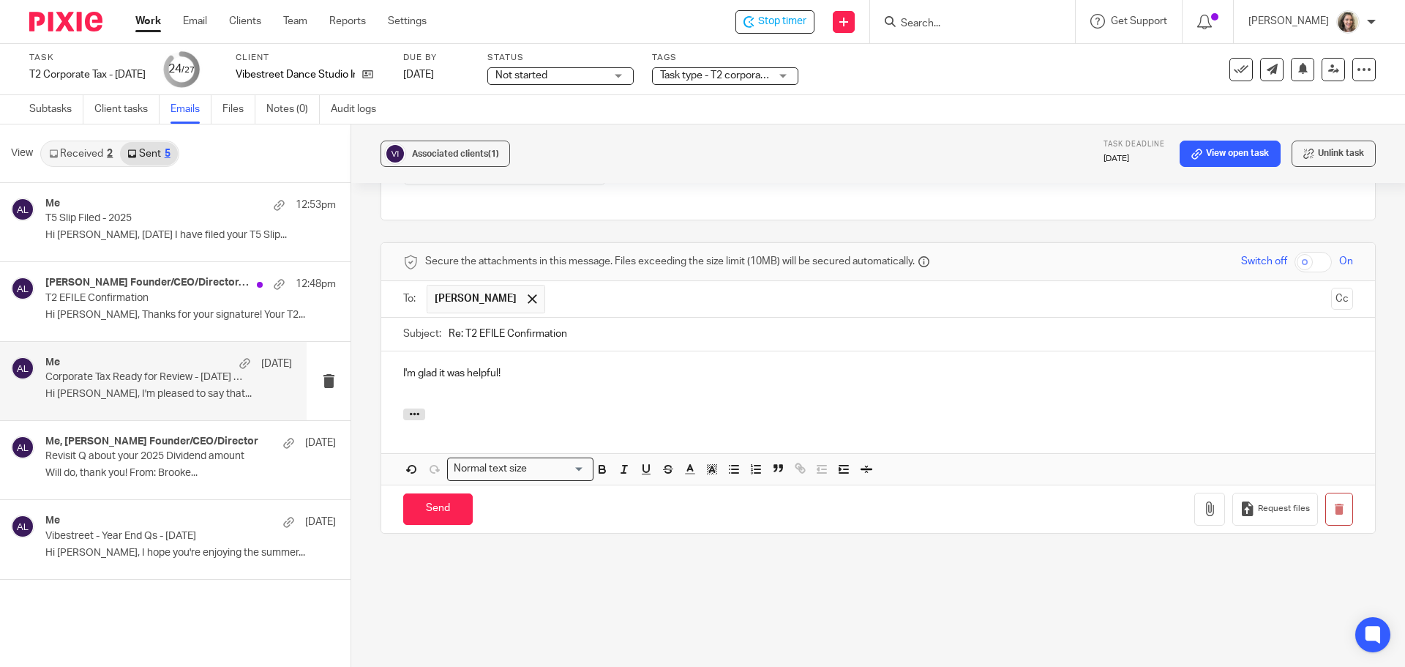
click at [137, 376] on p "Corporate Tax Ready for Review - Mar 31 2025 - Vibestreet" at bounding box center [144, 377] width 198 height 12
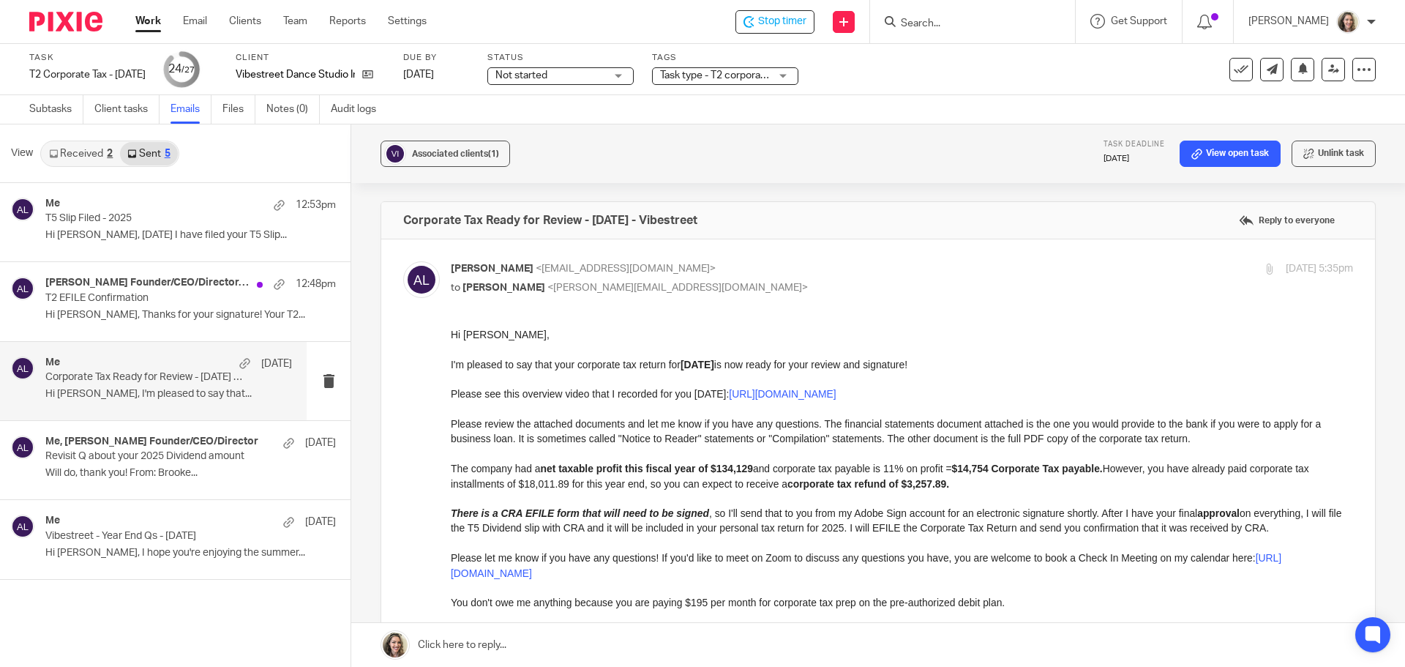
click at [76, 154] on link "Received 2" at bounding box center [81, 153] width 78 height 23
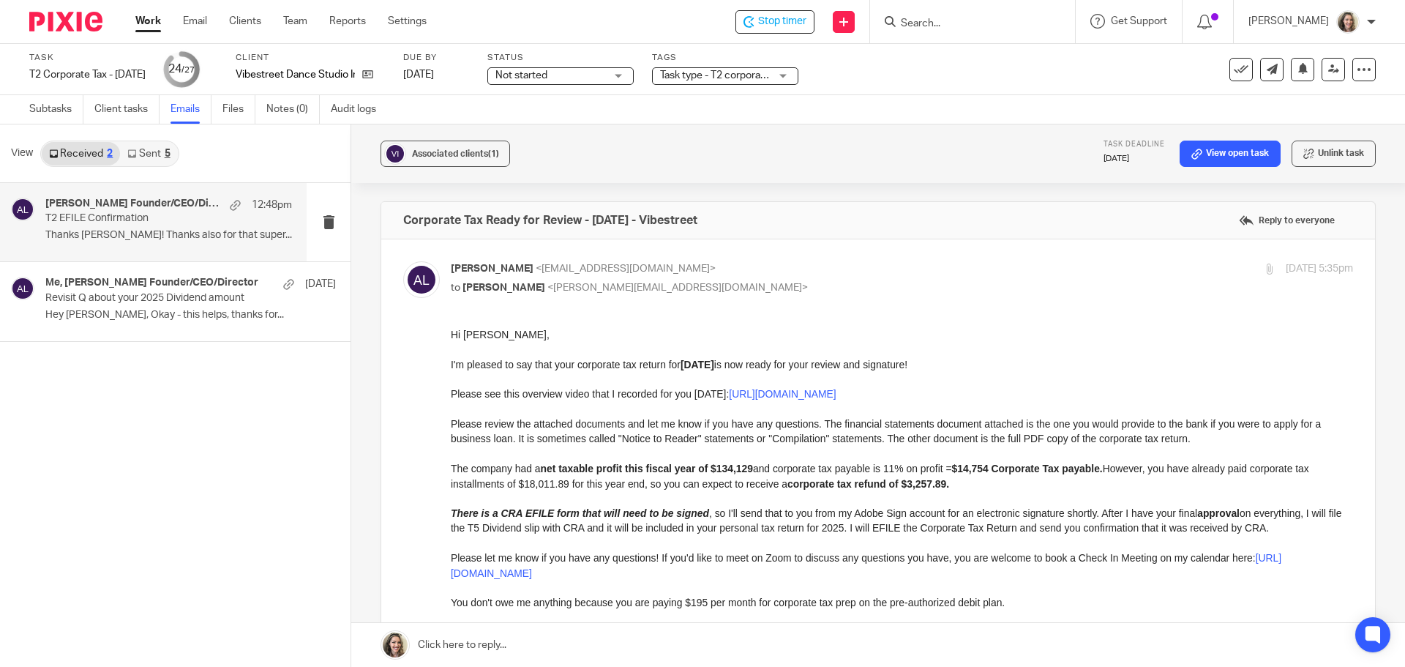
click at [131, 218] on p "T2 EFILE Confirmation" at bounding box center [144, 218] width 198 height 12
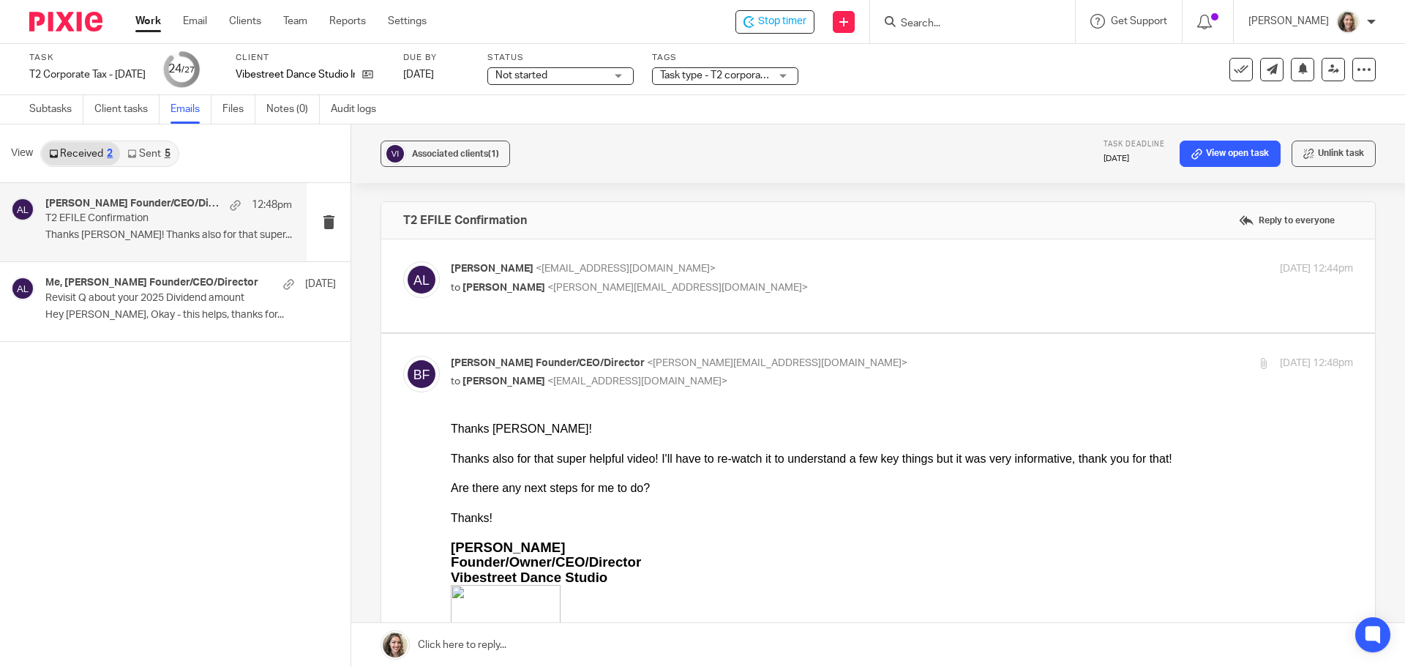
click at [1257, 218] on label "Reply to everyone" at bounding box center [1286, 220] width 103 height 22
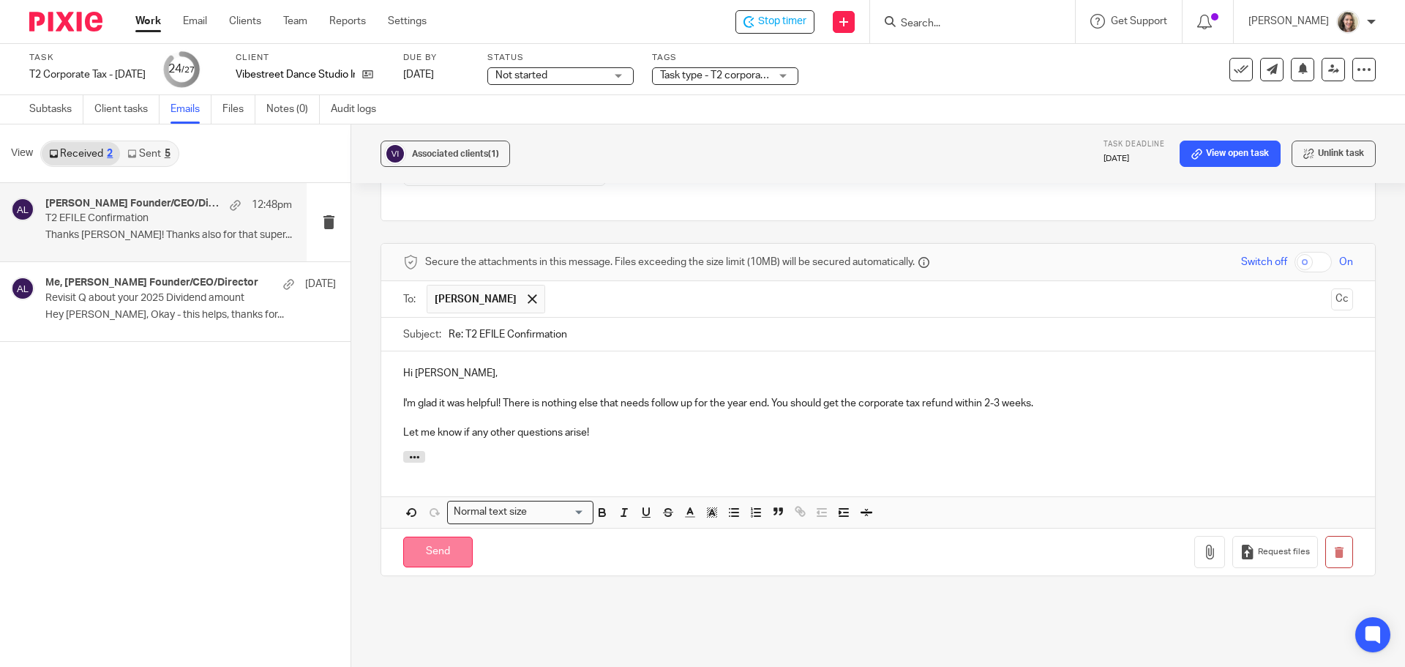
click at [431, 545] on input "Send" at bounding box center [438, 551] width 70 height 31
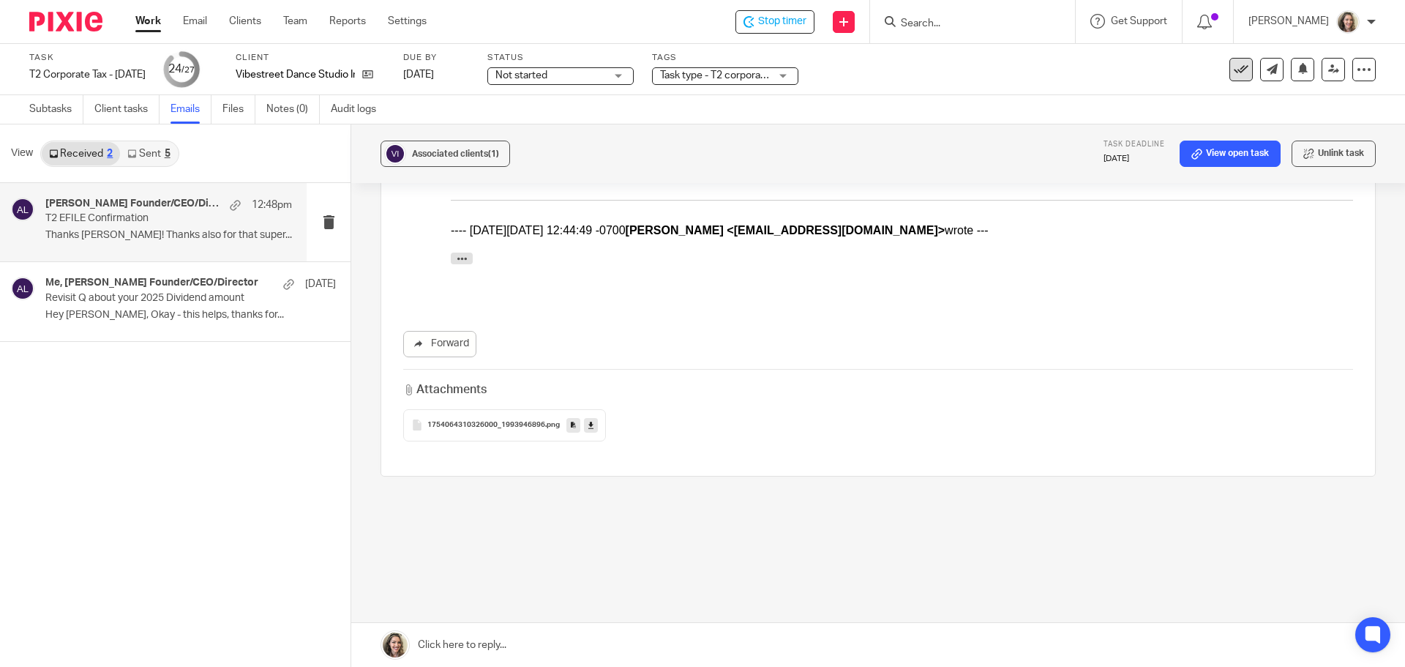
click at [1234, 70] on icon at bounding box center [1241, 69] width 15 height 15
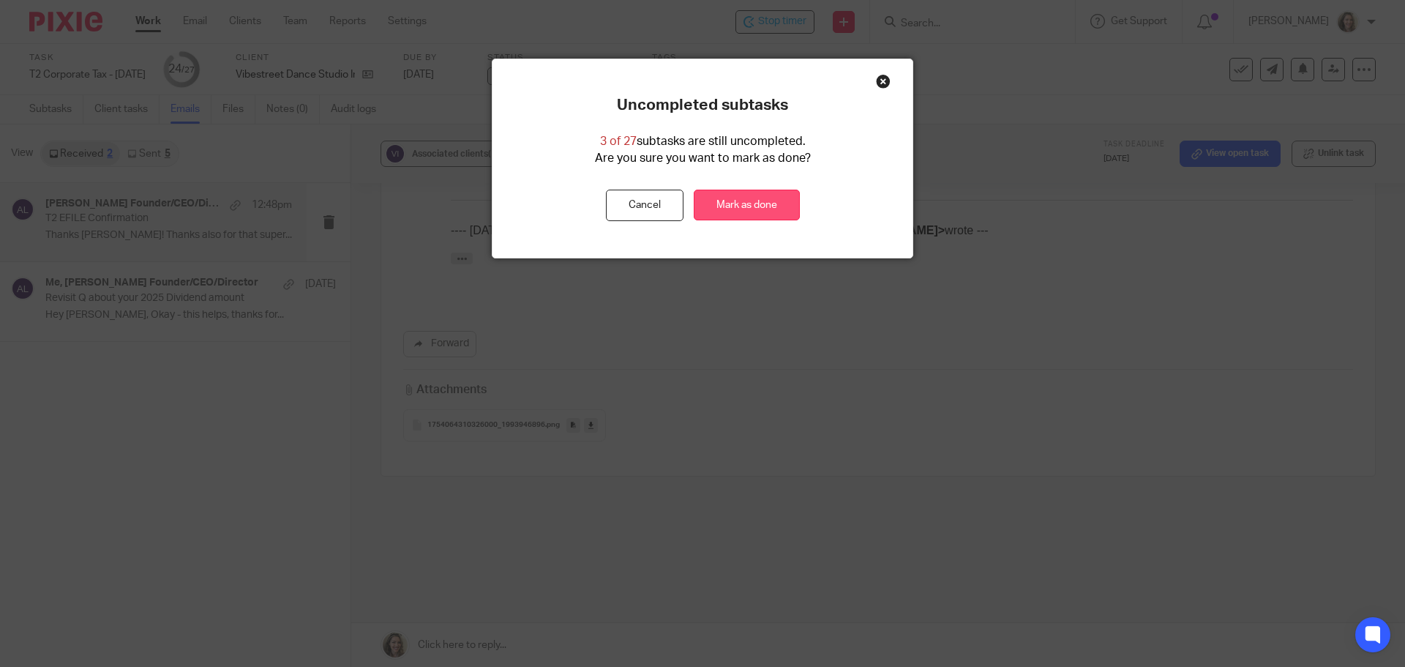
click at [771, 203] on link "Mark as done" at bounding box center [747, 205] width 106 height 31
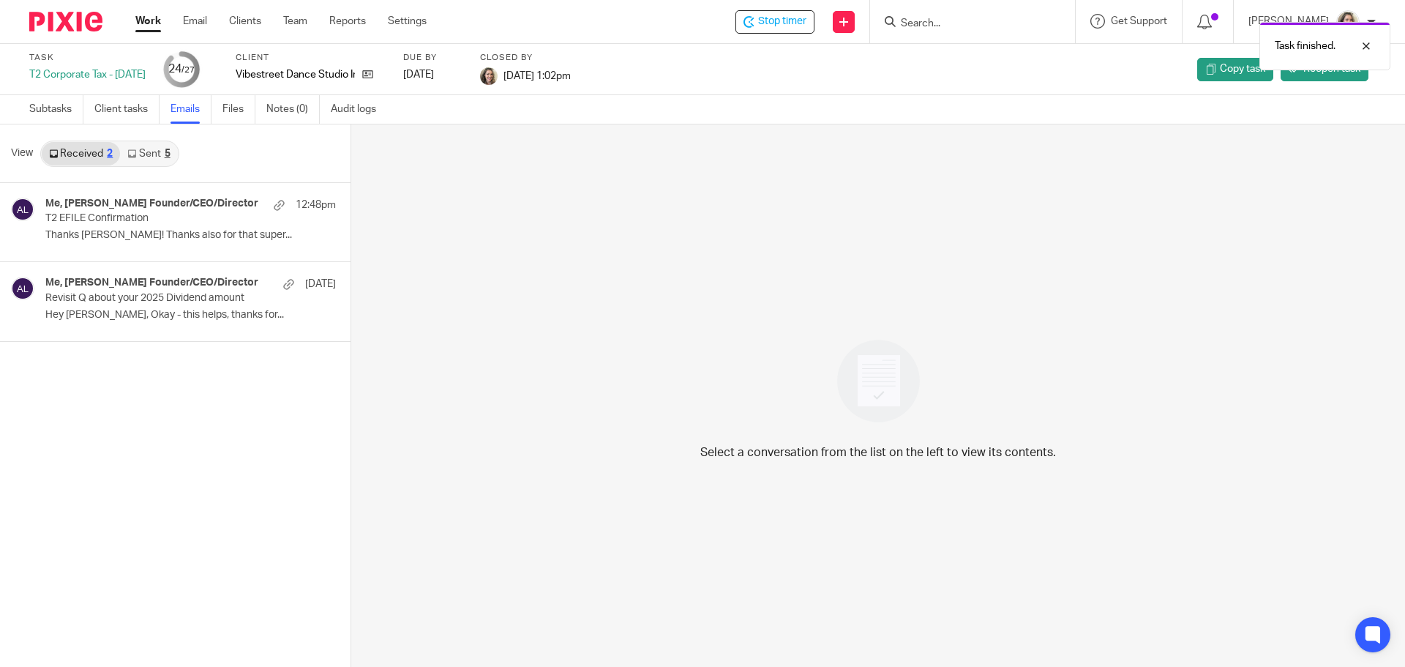
click at [151, 20] on link "Work" at bounding box center [148, 21] width 26 height 15
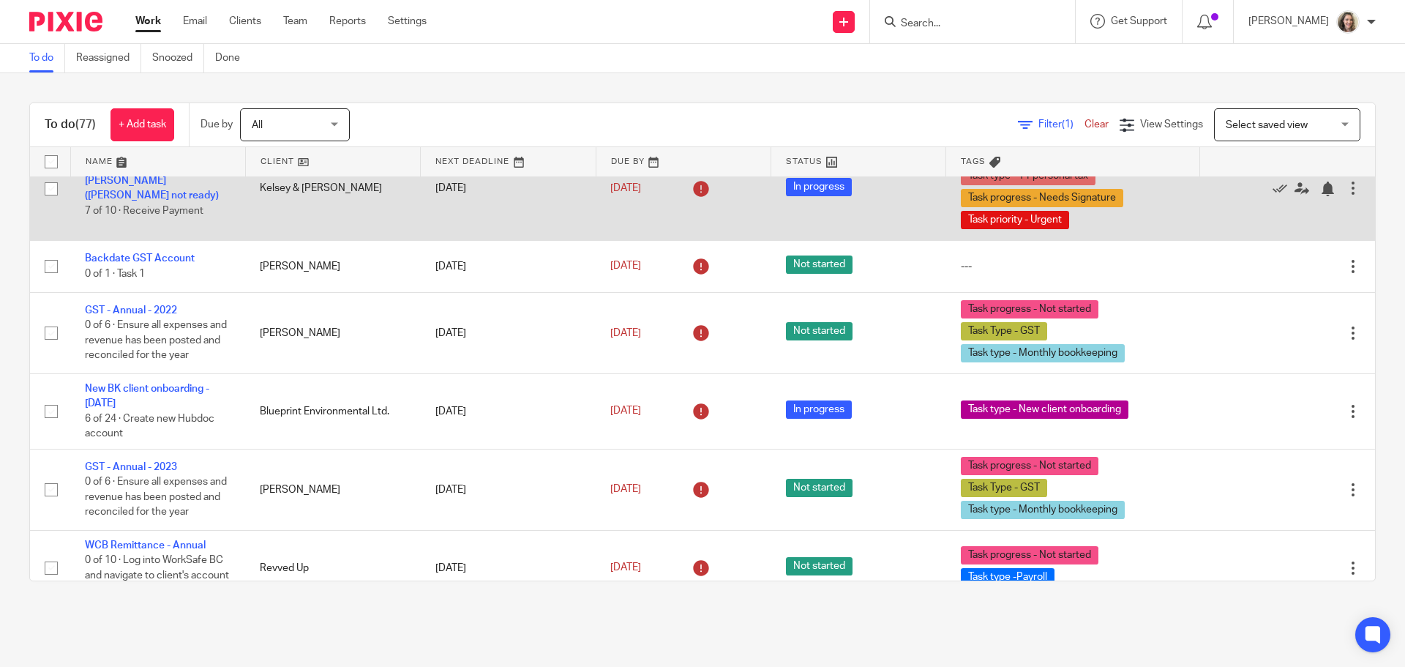
scroll to position [146, 0]
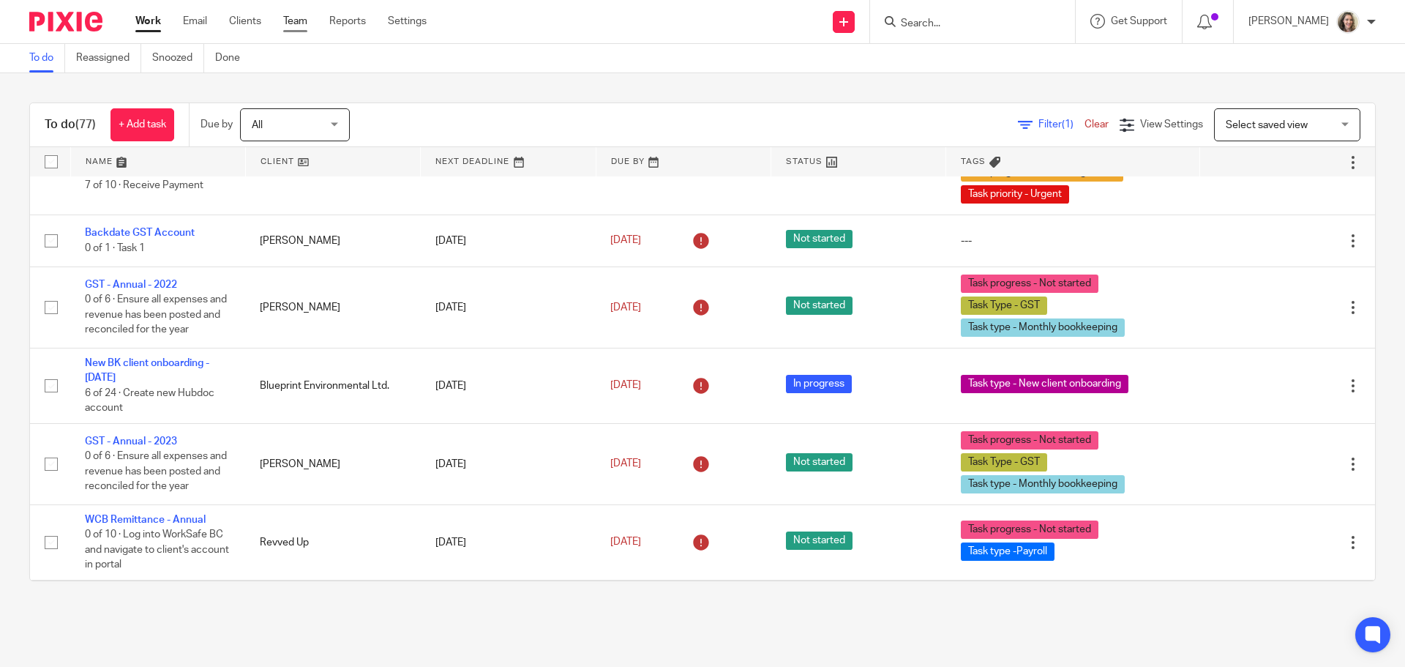
click at [291, 20] on link "Team" at bounding box center [295, 21] width 24 height 15
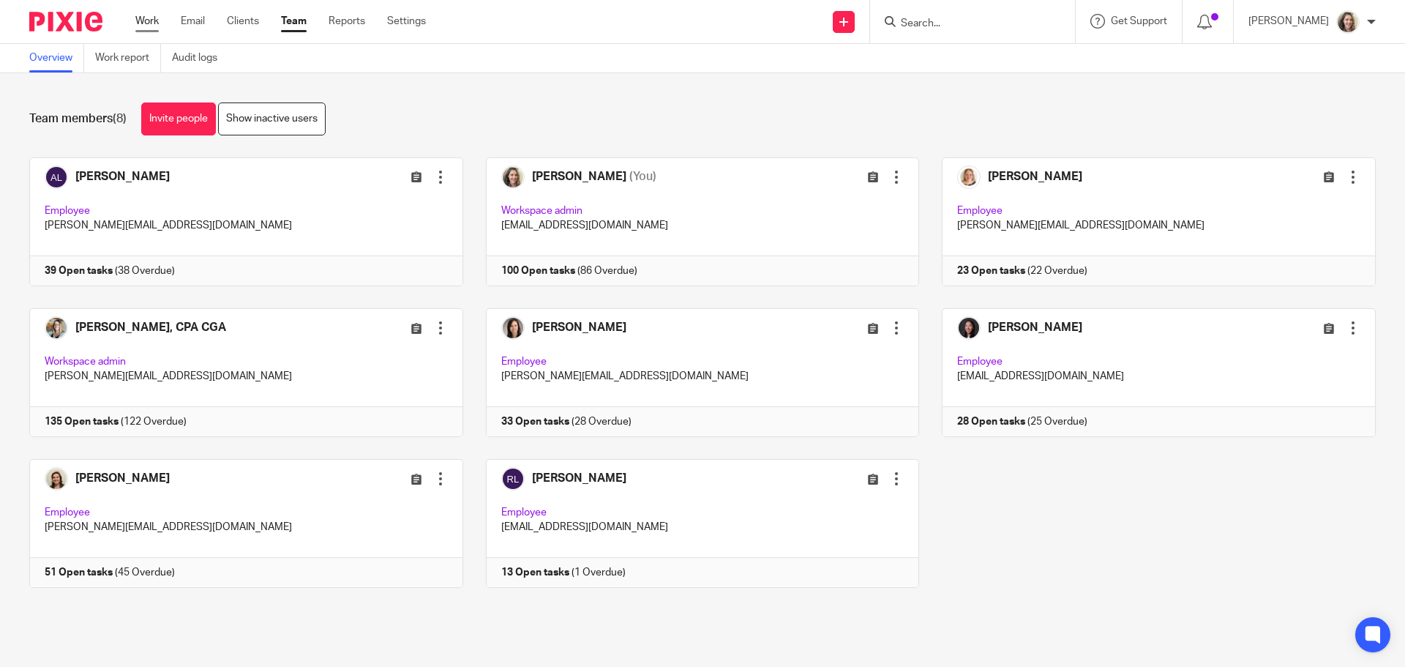
click at [153, 22] on link "Work" at bounding box center [146, 21] width 23 height 15
